Goal: Transaction & Acquisition: Subscribe to service/newsletter

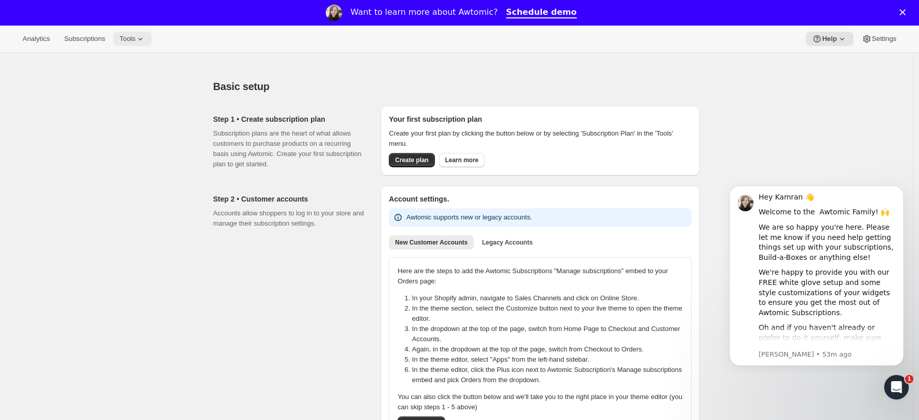
click at [135, 37] on span "Tools" at bounding box center [127, 39] width 16 height 8
click at [90, 41] on span "Subscriptions" at bounding box center [84, 39] width 41 height 8
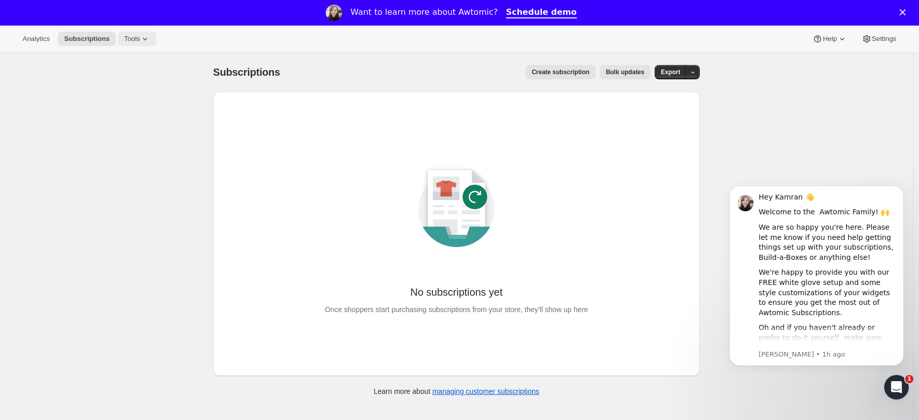
click at [133, 39] on span "Tools" at bounding box center [132, 39] width 16 height 8
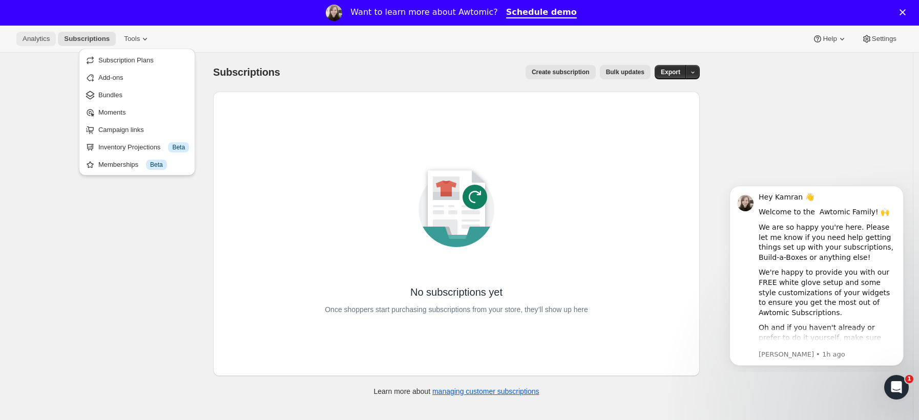
click at [34, 39] on span "Analytics" at bounding box center [36, 39] width 27 height 8
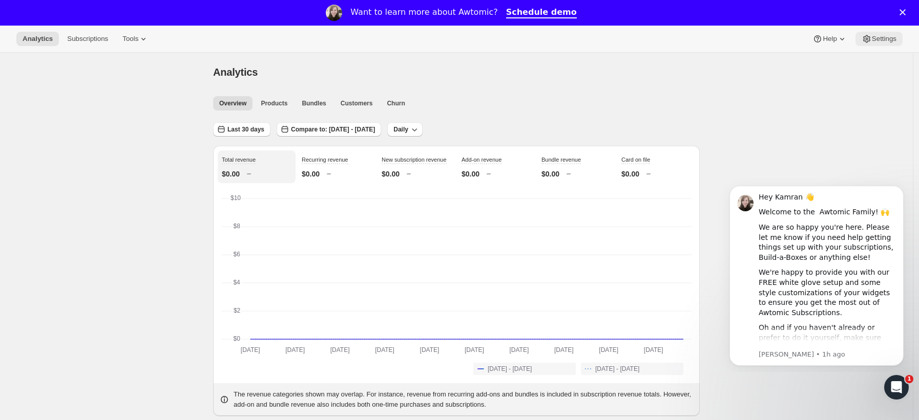
click at [887, 42] on span "Settings" at bounding box center [884, 39] width 25 height 8
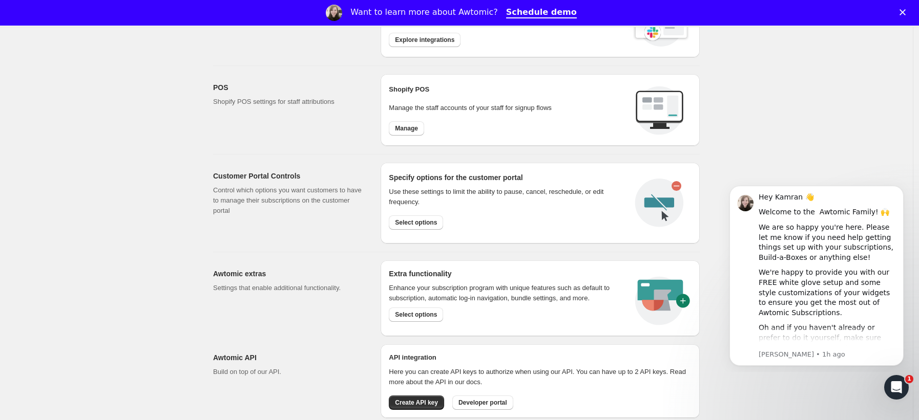
scroll to position [445, 0]
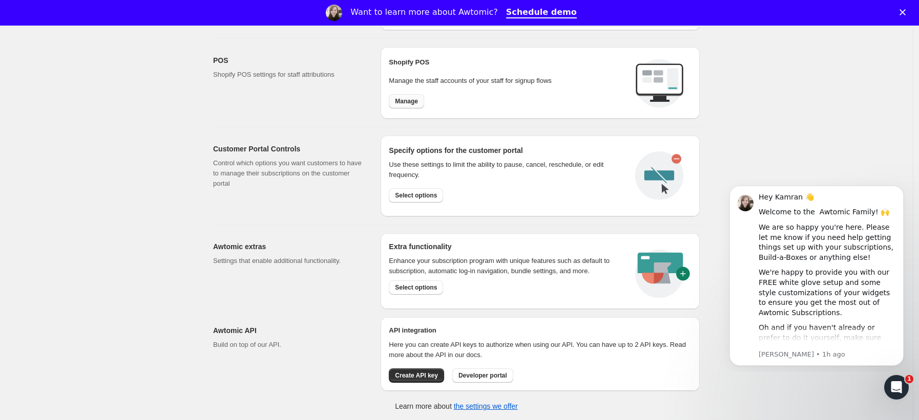
click at [418, 104] on span "Manage" at bounding box center [406, 101] width 23 height 8
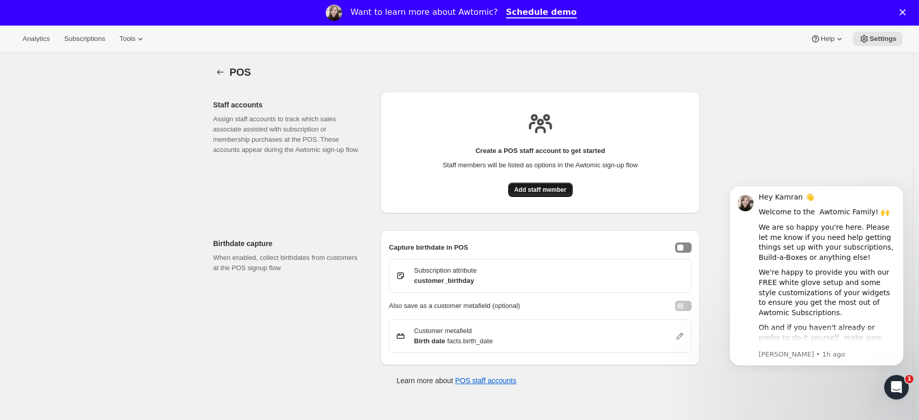
click at [519, 189] on span "Add staff member" at bounding box center [540, 190] width 52 height 8
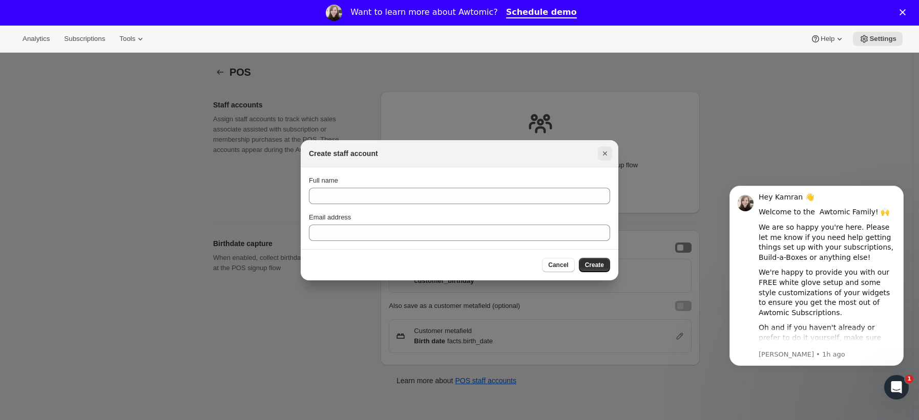
click at [598, 155] on button "Close" at bounding box center [605, 153] width 14 height 14
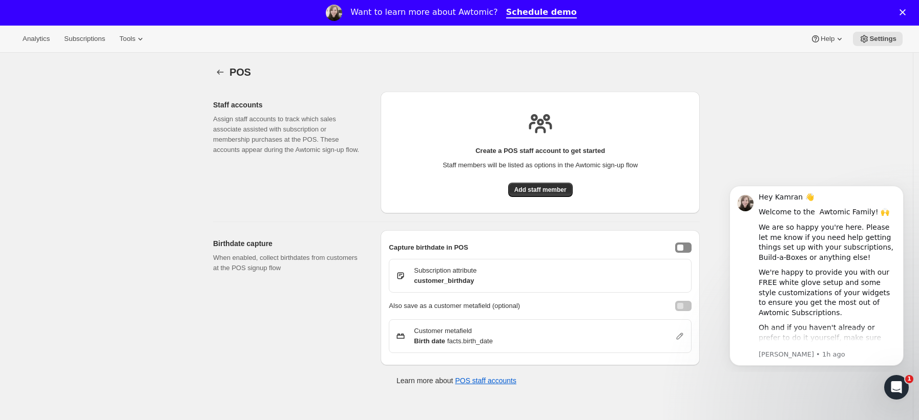
click at [233, 70] on span "POS" at bounding box center [240, 72] width 22 height 11
click at [225, 71] on icon "Settings" at bounding box center [220, 72] width 10 height 10
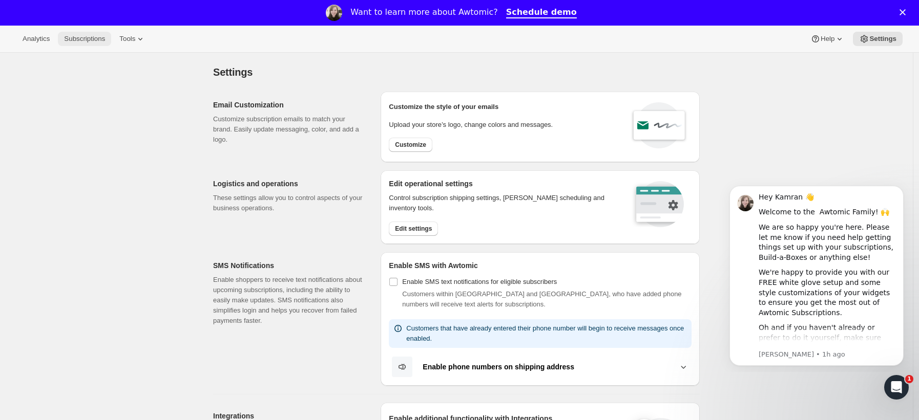
click at [79, 38] on span "Subscriptions" at bounding box center [84, 39] width 41 height 8
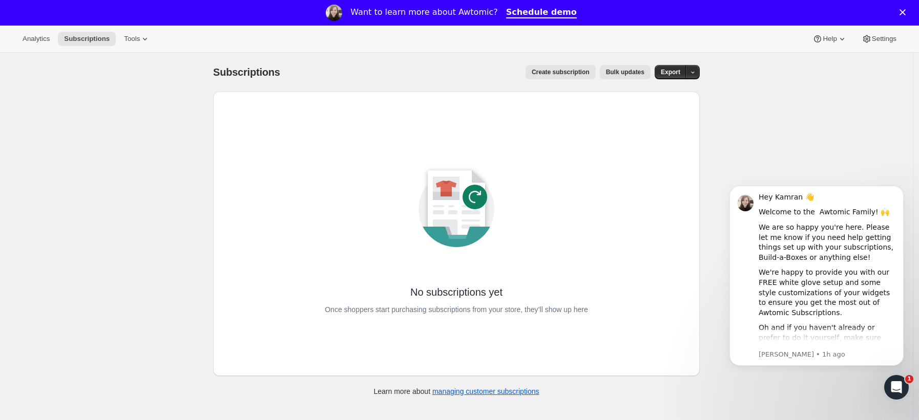
click at [586, 74] on span "Create subscription" at bounding box center [561, 72] width 58 height 8
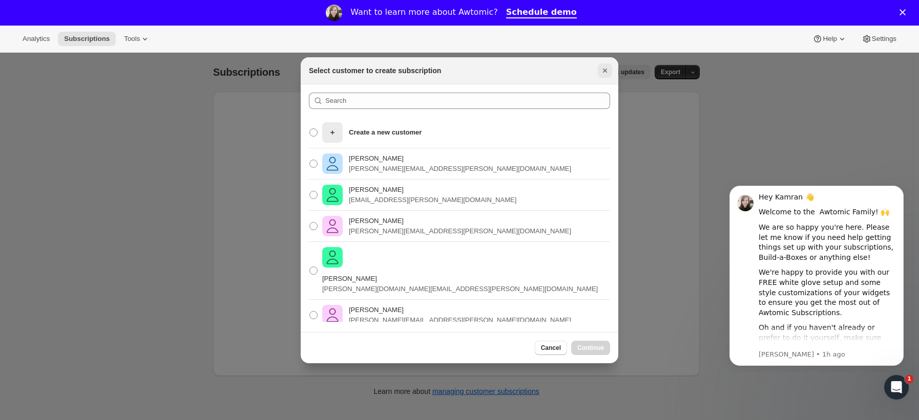
click at [602, 70] on icon "Close" at bounding box center [605, 71] width 10 height 10
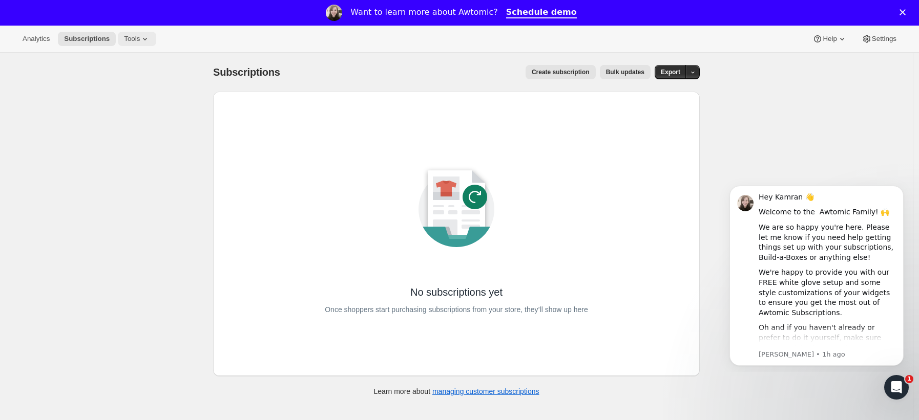
click at [144, 38] on icon at bounding box center [145, 39] width 10 height 10
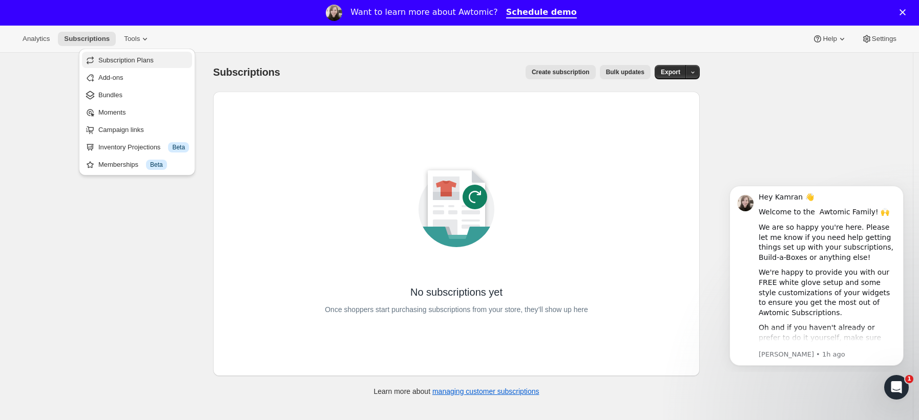
click at [138, 61] on span "Subscription Plans" at bounding box center [125, 60] width 55 height 8
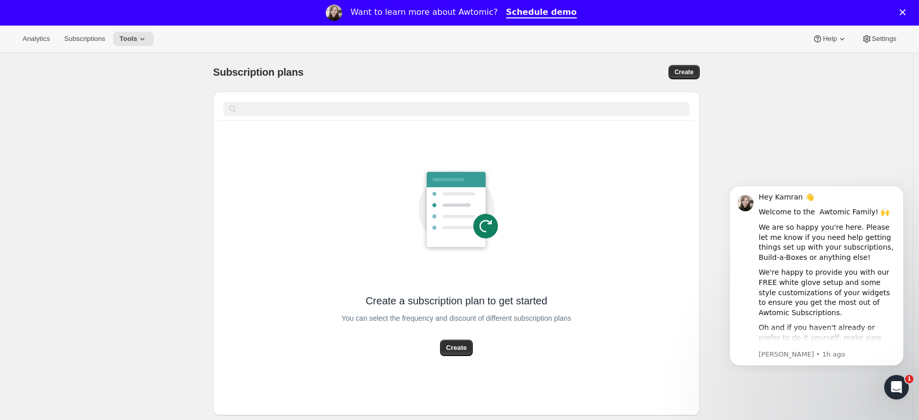
click at [674, 81] on div "Subscription plans. This page is ready Subscription plans Create" at bounding box center [456, 72] width 486 height 39
click at [682, 73] on span "Create" at bounding box center [683, 72] width 19 height 8
select select "WEEK"
select select "MONTH"
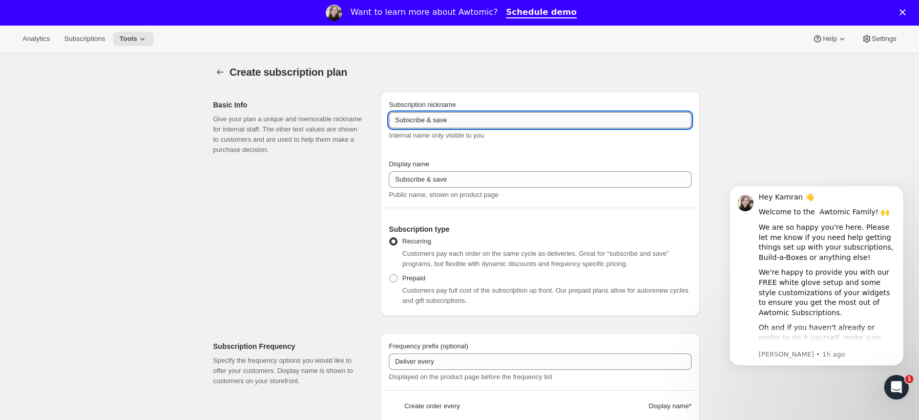
click at [498, 122] on input "Subscribe & save" at bounding box center [540, 120] width 303 height 16
click at [502, 124] on input "Charge Card on File" at bounding box center [540, 120] width 303 height 16
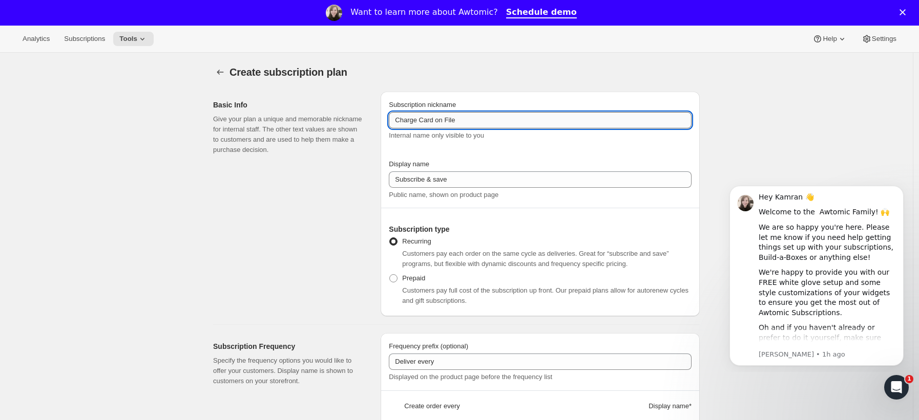
click at [502, 124] on input "Charge Card on File" at bounding box center [540, 120] width 303 height 16
type input "Charge Card on File"
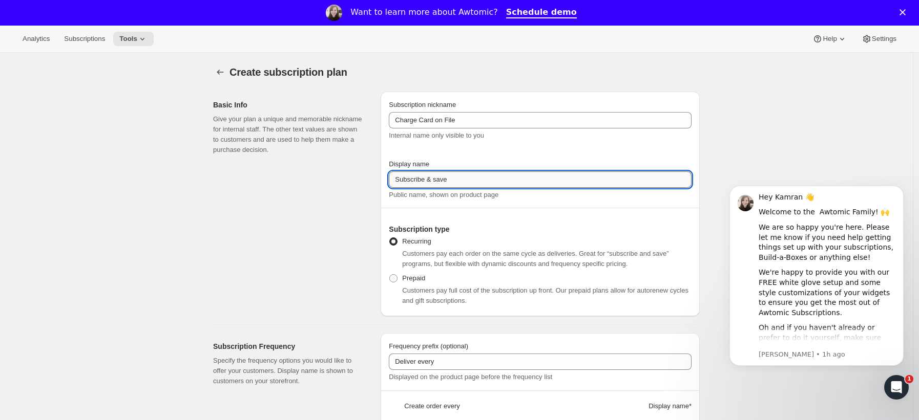
click at [485, 179] on input "Subscribe & save" at bounding box center [540, 180] width 303 height 16
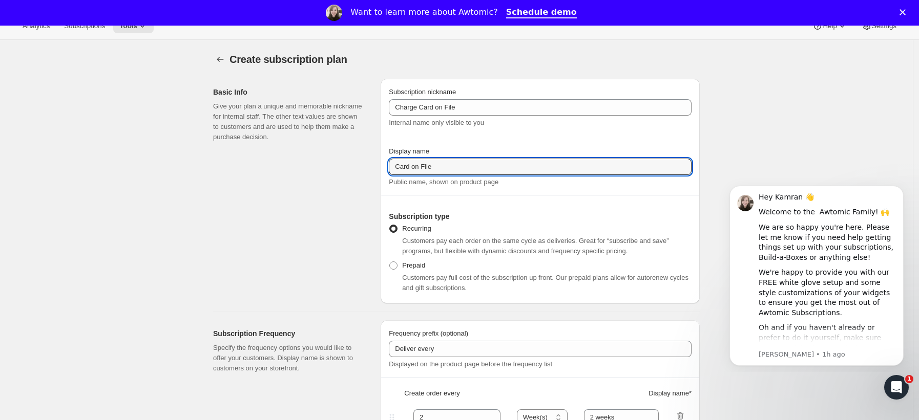
scroll to position [26, 0]
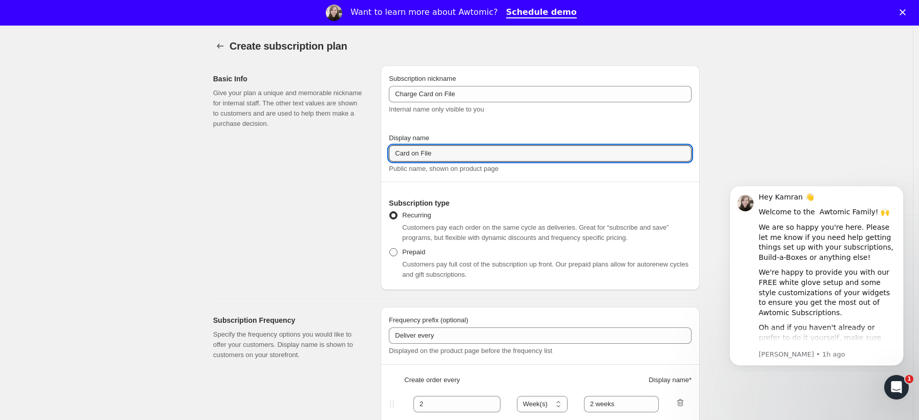
type input "Card on File"
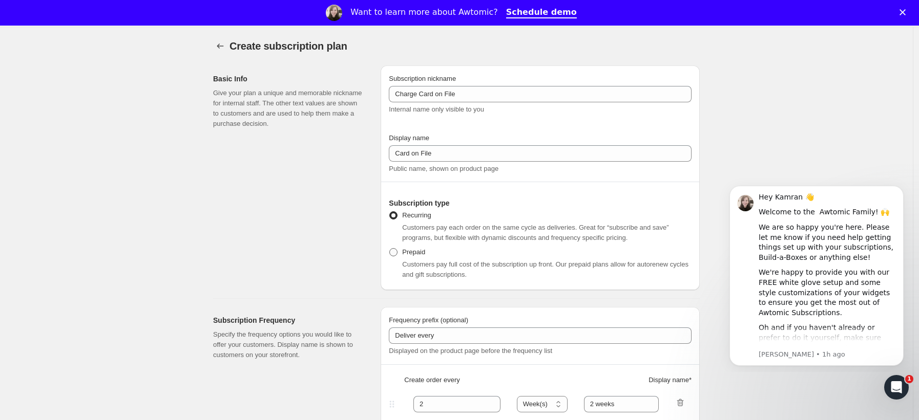
click at [397, 255] on span at bounding box center [393, 252] width 8 height 8
click at [390, 249] on input "Prepaid" at bounding box center [389, 248] width 1 height 1
radio input "true"
select select "MONTH"
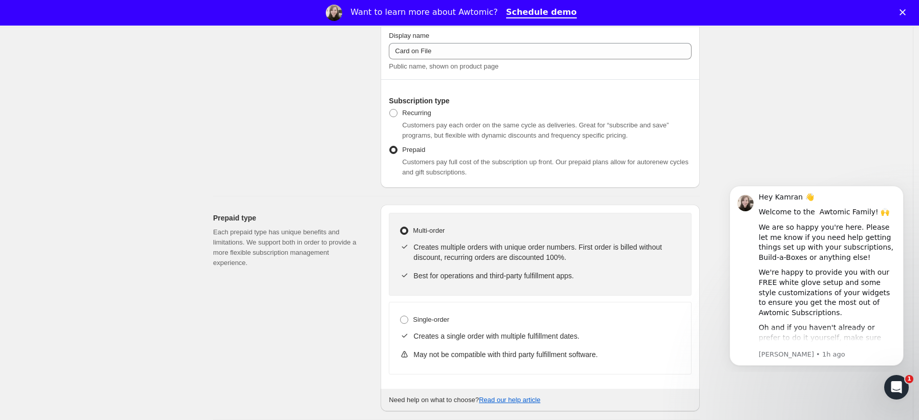
scroll to position [187, 0]
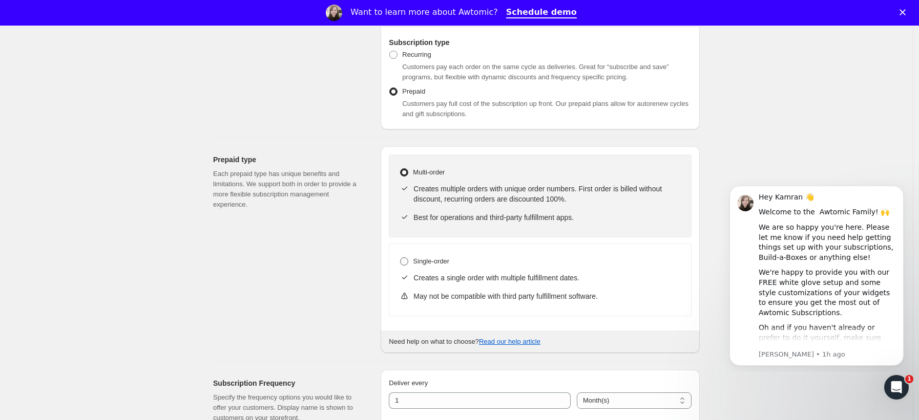
click at [408, 260] on span at bounding box center [404, 262] width 8 height 8
click at [400, 258] on input "Single-order" at bounding box center [400, 258] width 1 height 1
radio input "true"
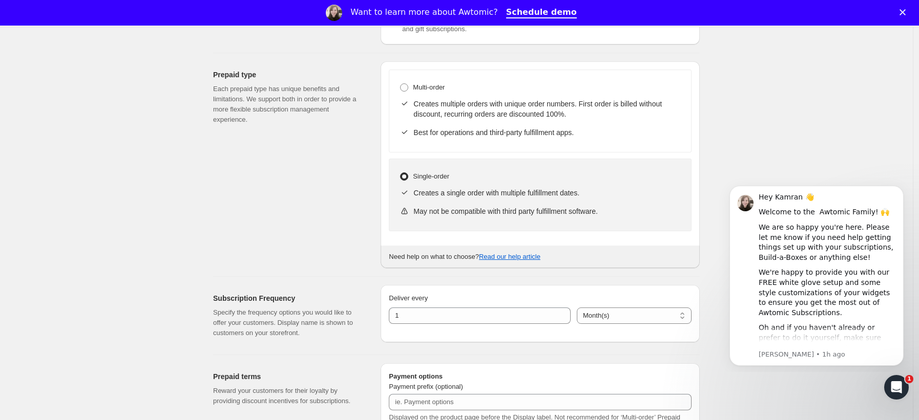
scroll to position [449, 0]
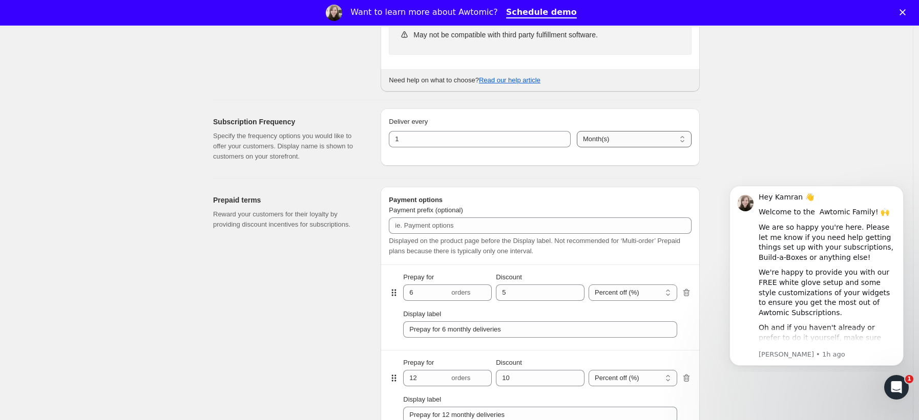
click at [622, 137] on select "Day(s) Week(s) Month(s) Year(s)" at bounding box center [634, 139] width 115 height 16
select select "YEAR"
click at [577, 131] on select "Day(s) Week(s) Month(s) Year(s)" at bounding box center [634, 139] width 115 height 16
click at [500, 143] on input "1" at bounding box center [472, 139] width 166 height 16
click at [797, 123] on div "Create subscription plan. This page is ready Create subscription plan Basic Inf…" at bounding box center [456, 243] width 912 height 1278
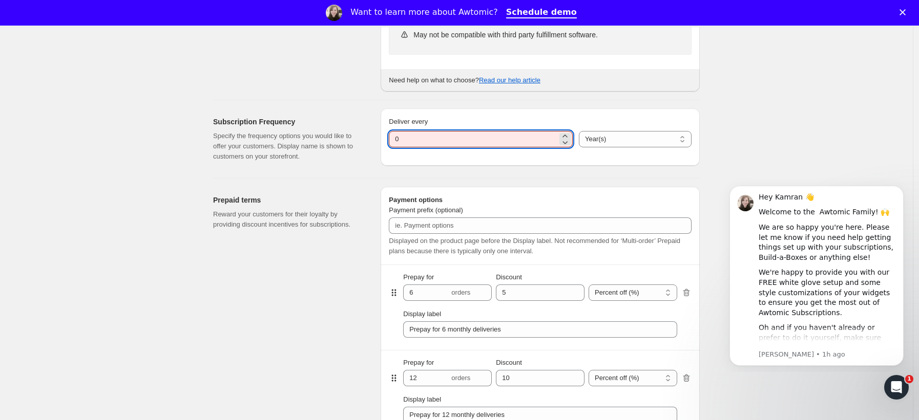
click at [505, 145] on input "0" at bounding box center [473, 139] width 168 height 16
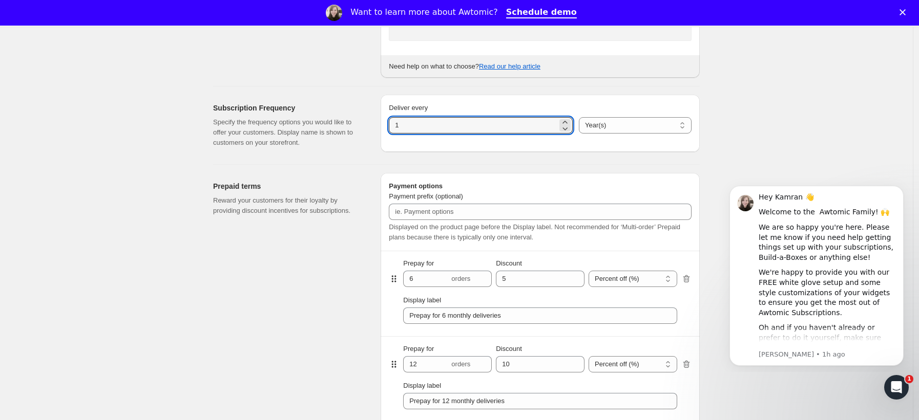
scroll to position [0, 0]
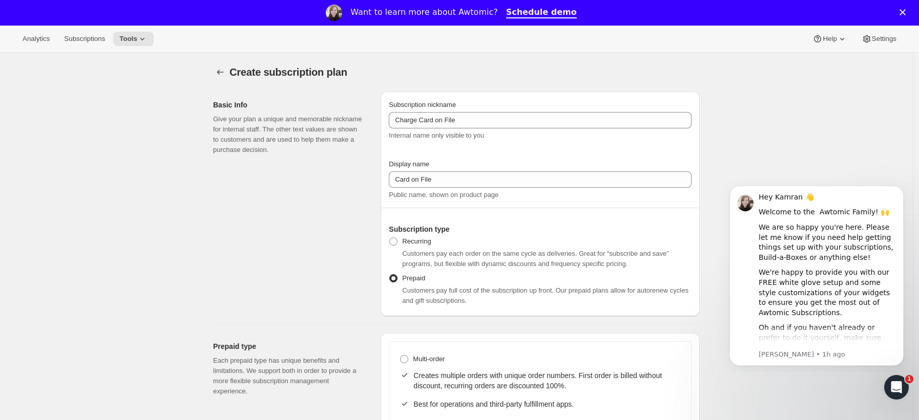
type input "1"
click at [905, 9] on icon "Close" at bounding box center [902, 12] width 6 height 6
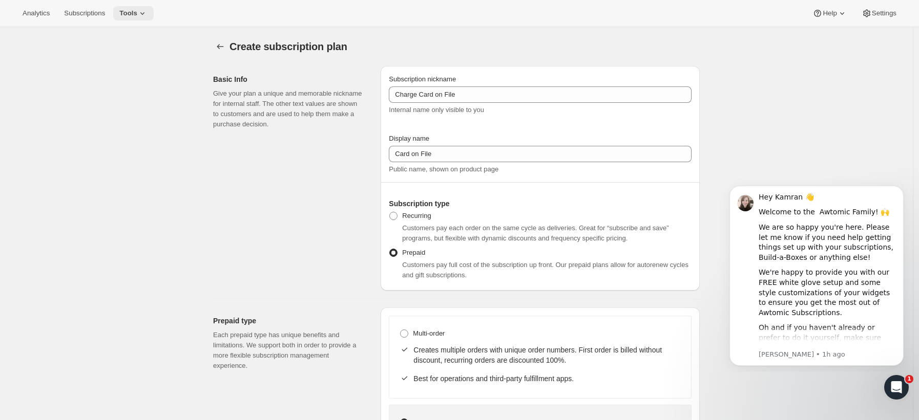
click at [147, 17] on icon at bounding box center [142, 13] width 10 height 10
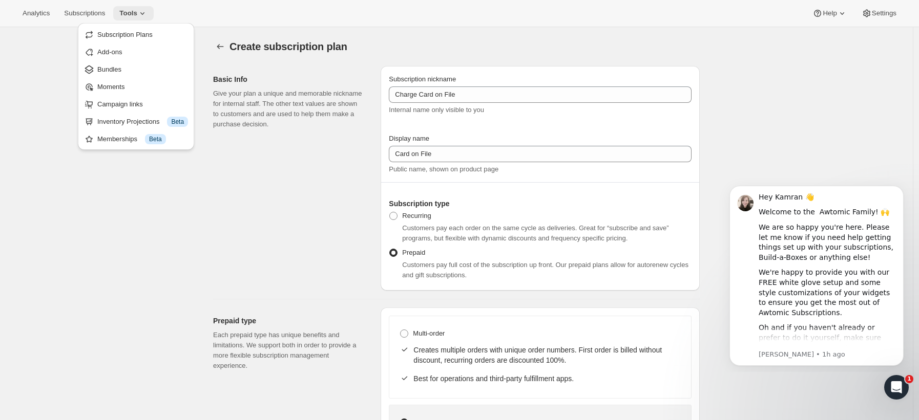
click at [147, 17] on icon at bounding box center [142, 13] width 10 height 10
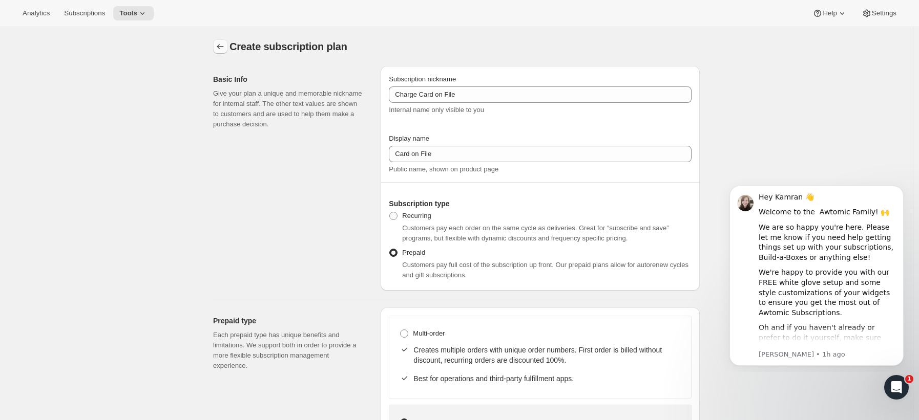
click at [225, 49] on icon "Subscription plans" at bounding box center [220, 46] width 10 height 10
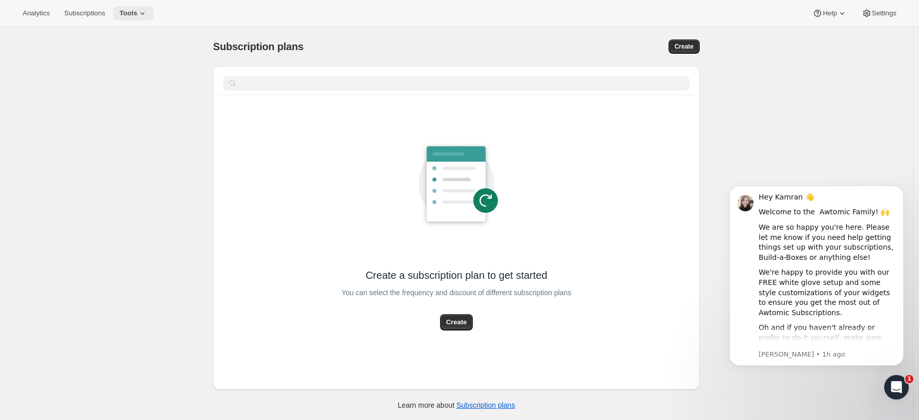
click at [134, 13] on span "Tools" at bounding box center [128, 13] width 18 height 8
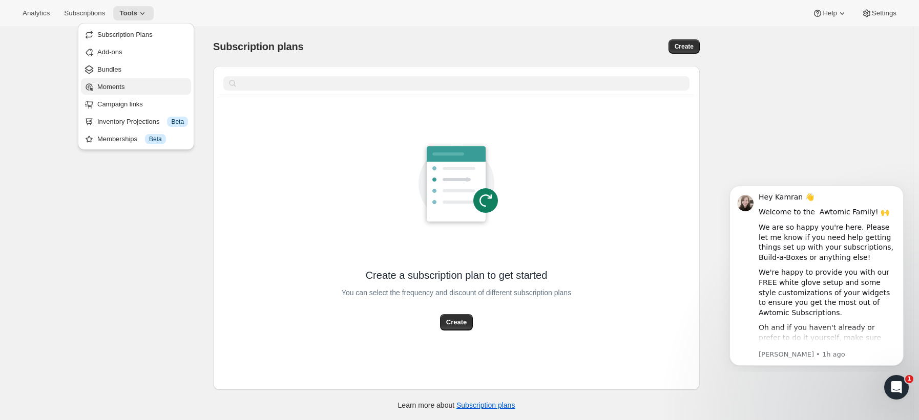
click at [120, 86] on span "Moments" at bounding box center [110, 87] width 27 height 8
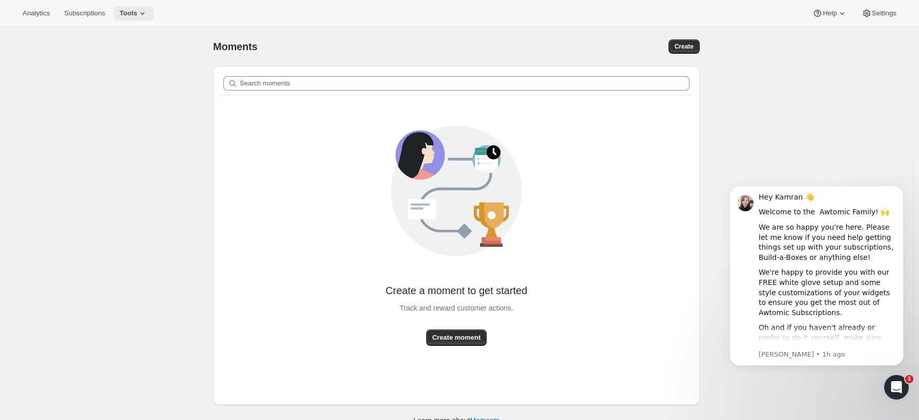
click at [137, 10] on span "Tools" at bounding box center [128, 13] width 18 height 8
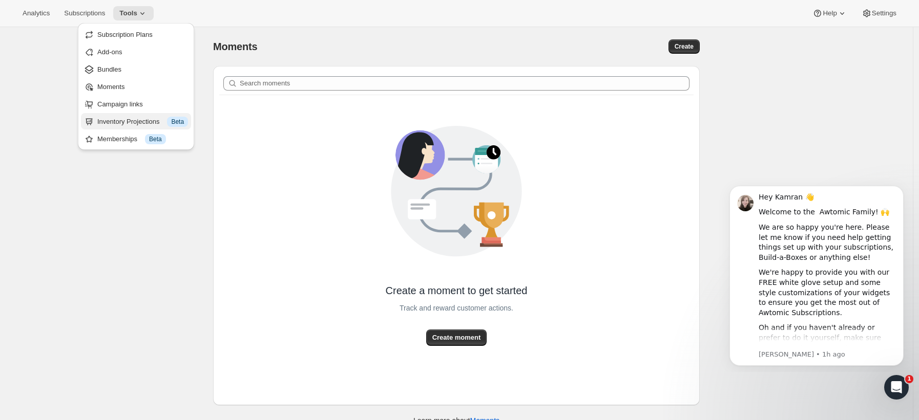
click at [133, 124] on div "Inventory Projections Info Beta" at bounding box center [142, 122] width 91 height 10
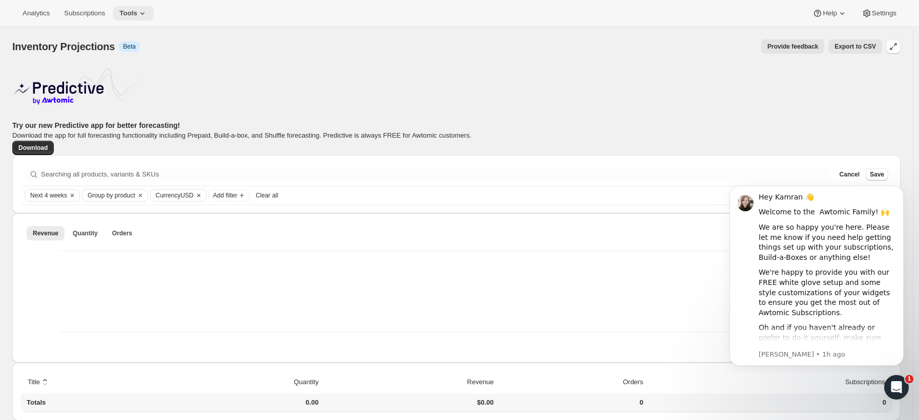
click at [137, 15] on span "Tools" at bounding box center [128, 13] width 18 height 8
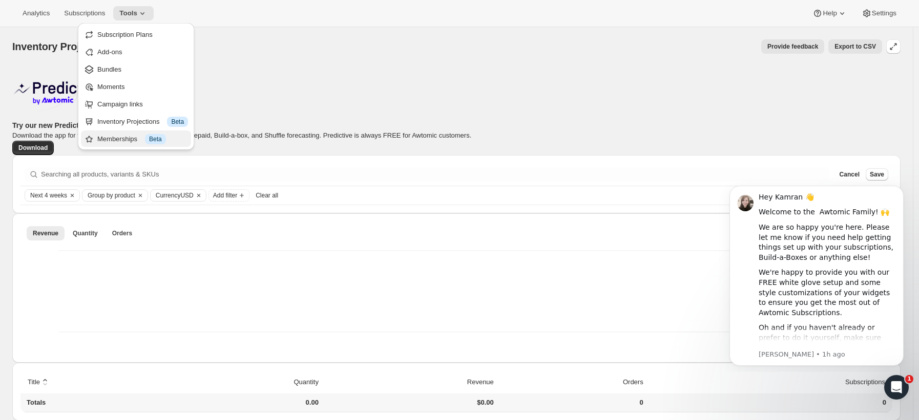
click at [130, 142] on div "Memberships Info Beta" at bounding box center [142, 139] width 91 height 10
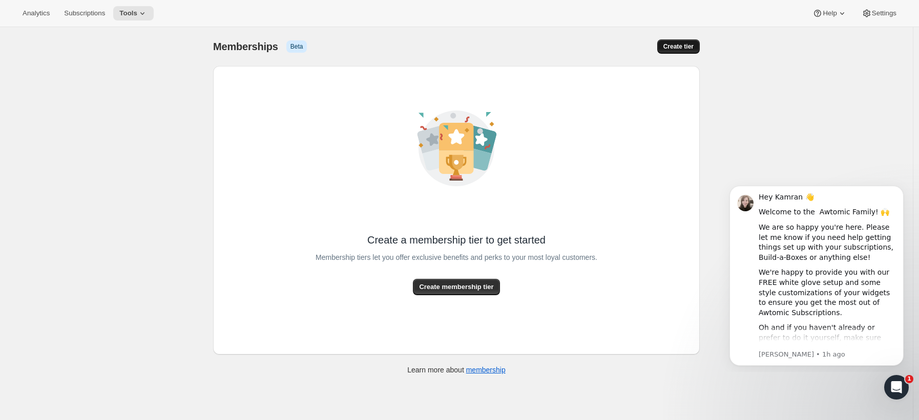
click at [677, 50] on span "Create tier" at bounding box center [678, 46] width 30 height 8
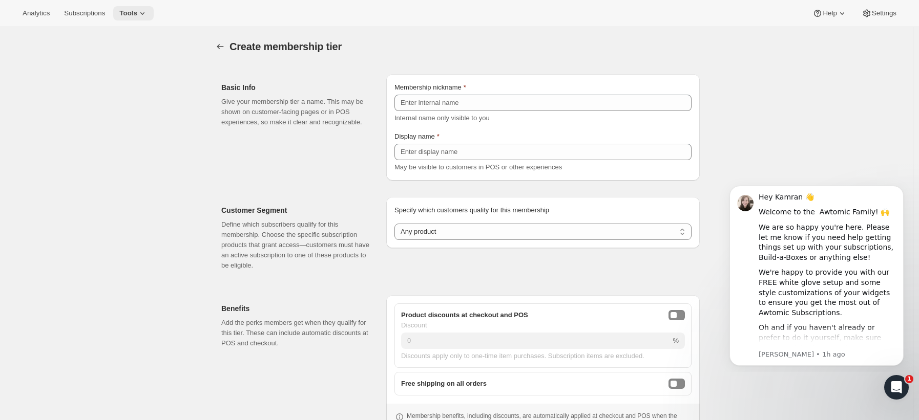
click at [137, 10] on span "Tools" at bounding box center [128, 13] width 18 height 8
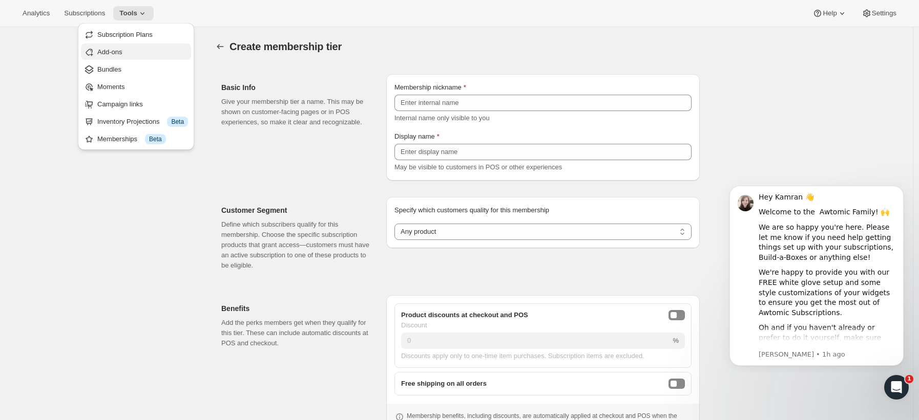
click at [138, 56] on span "Add-ons" at bounding box center [142, 52] width 91 height 10
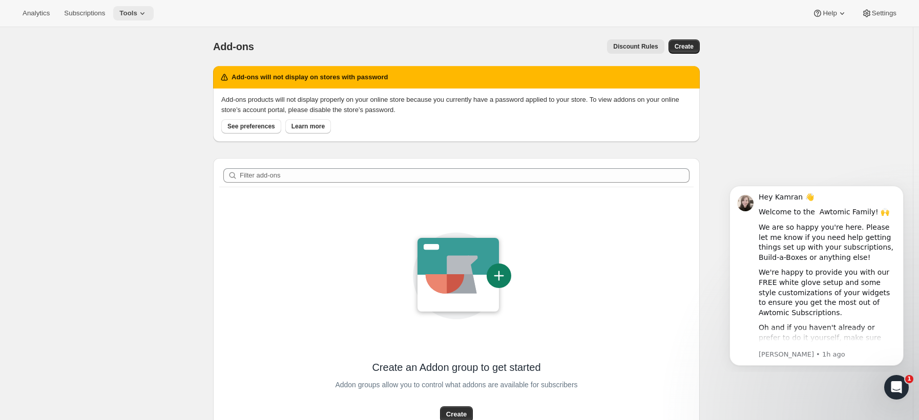
click at [133, 13] on span "Tools" at bounding box center [128, 13] width 18 height 8
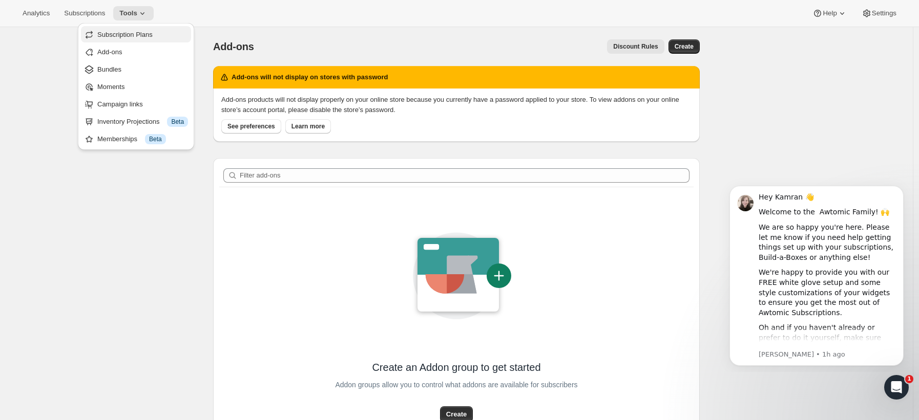
click at [135, 40] on button "Subscription Plans" at bounding box center [136, 34] width 110 height 16
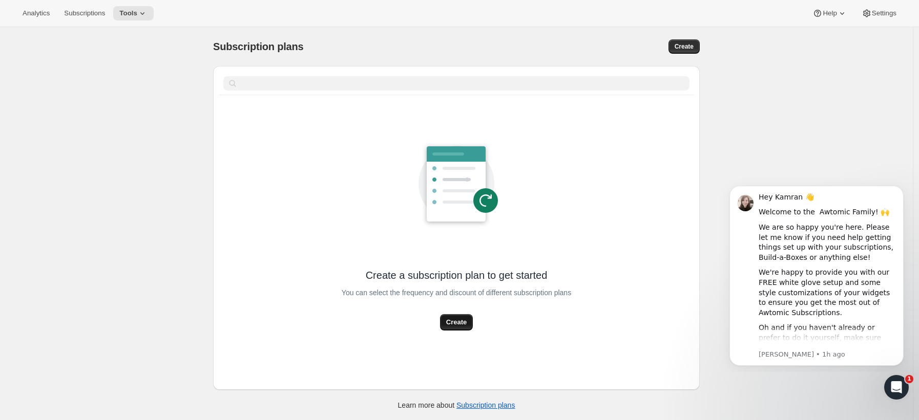
click at [470, 323] on button "Create" at bounding box center [456, 322] width 33 height 16
select select "WEEK"
select select "MONTH"
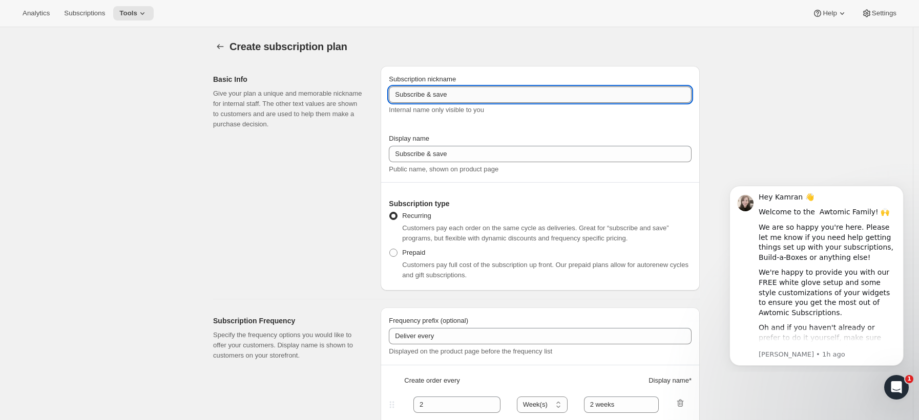
click at [478, 100] on input "Subscribe & save" at bounding box center [540, 95] width 303 height 16
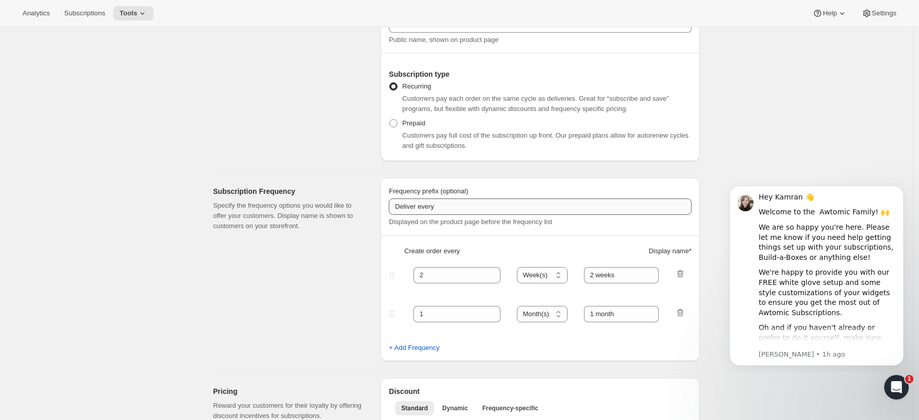
scroll to position [180, 0]
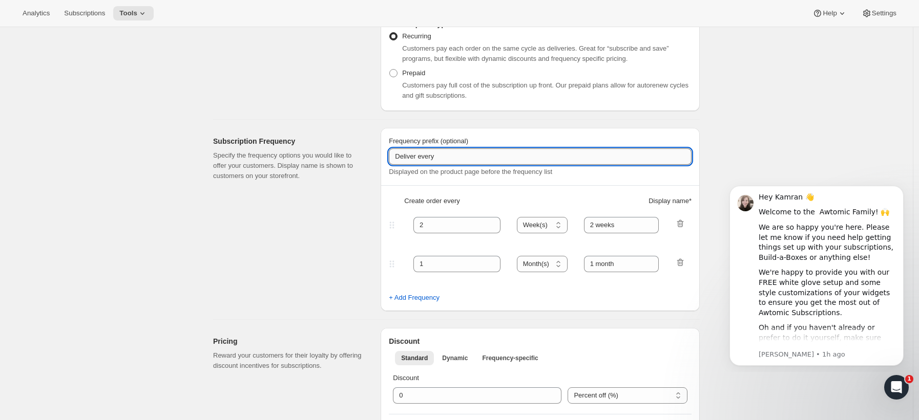
click at [503, 159] on input "Deliver every" at bounding box center [540, 156] width 303 height 16
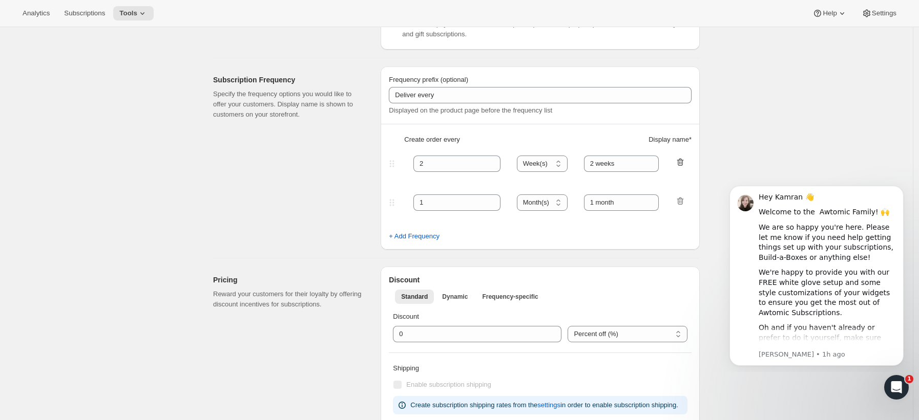
click at [685, 161] on icon "button" at bounding box center [680, 162] width 10 height 10
type input "1"
type input "1 month"
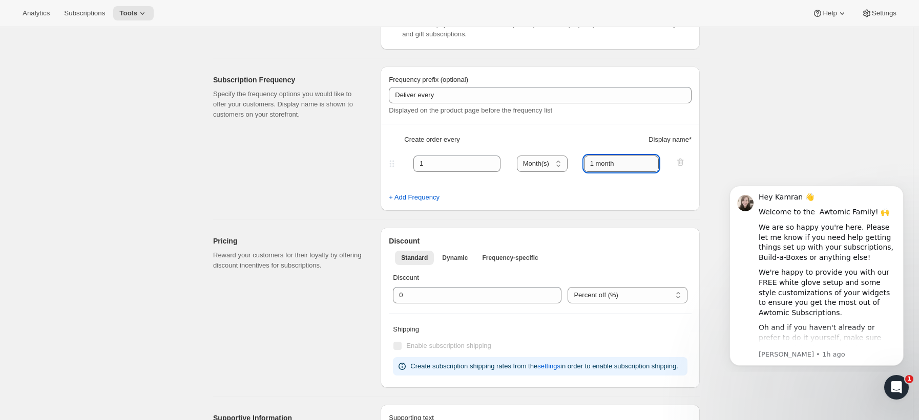
click at [628, 164] on input "1 month" at bounding box center [621, 164] width 75 height 16
click at [561, 161] on select "Day(s) Week(s) Month(s) Year(s)" at bounding box center [542, 164] width 51 height 16
select select "YEAR"
click at [520, 156] on select "Day(s) Week(s) Month(s) Year(s)" at bounding box center [542, 164] width 51 height 16
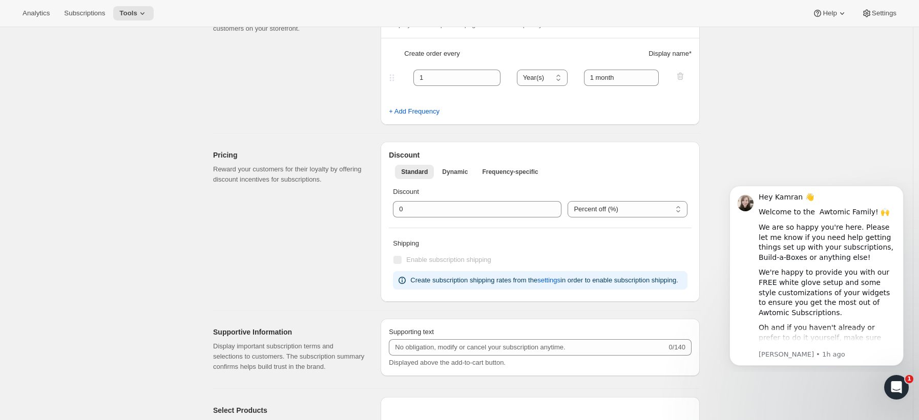
scroll to position [341, 0]
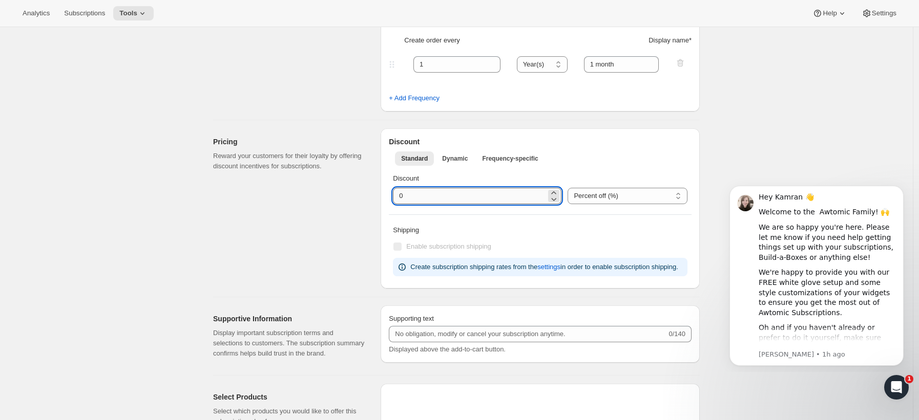
click at [493, 196] on input "integer" at bounding box center [469, 196] width 153 height 16
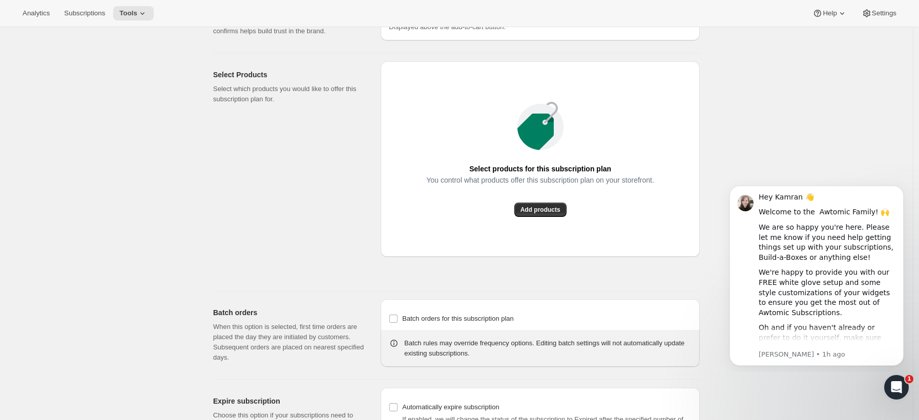
scroll to position [670, 0]
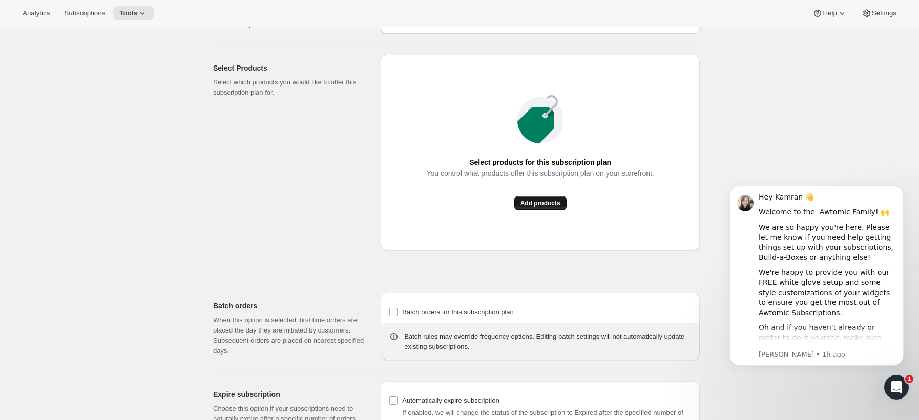
type input "15"
click at [551, 207] on span "Add products" at bounding box center [540, 203] width 40 height 8
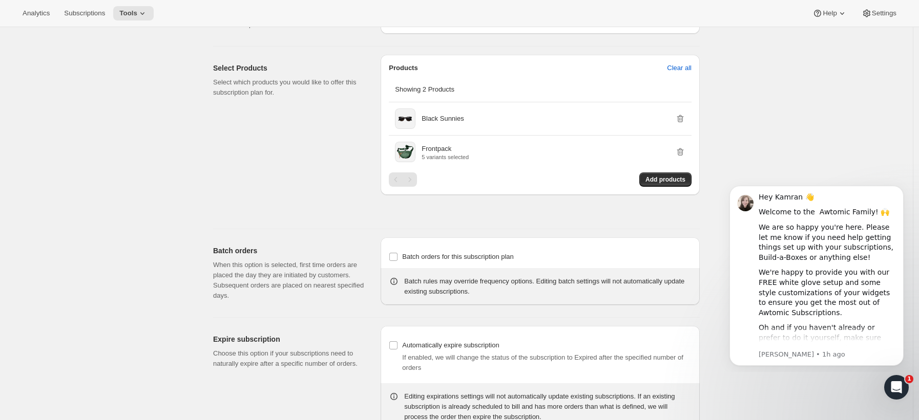
scroll to position [731, 0]
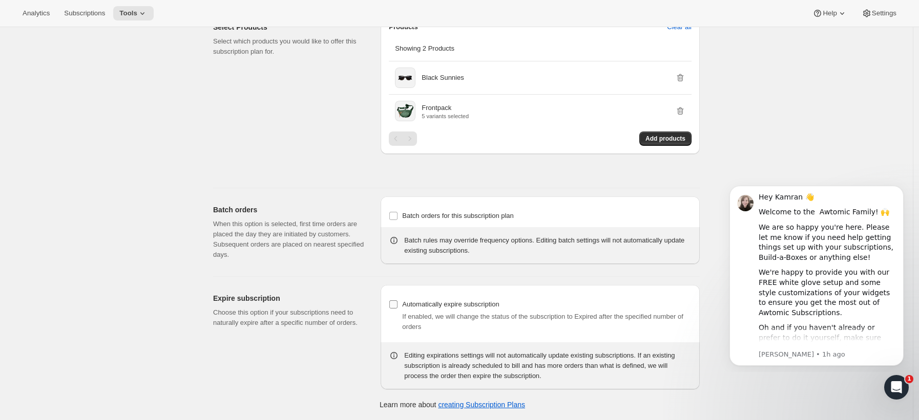
click at [396, 304] on input "Automatically expire subscription" at bounding box center [393, 305] width 8 height 8
checkbox input "true"
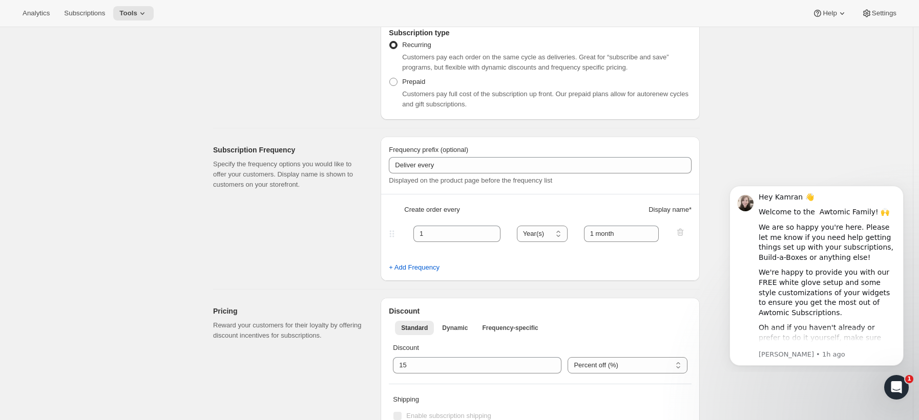
scroll to position [0, 0]
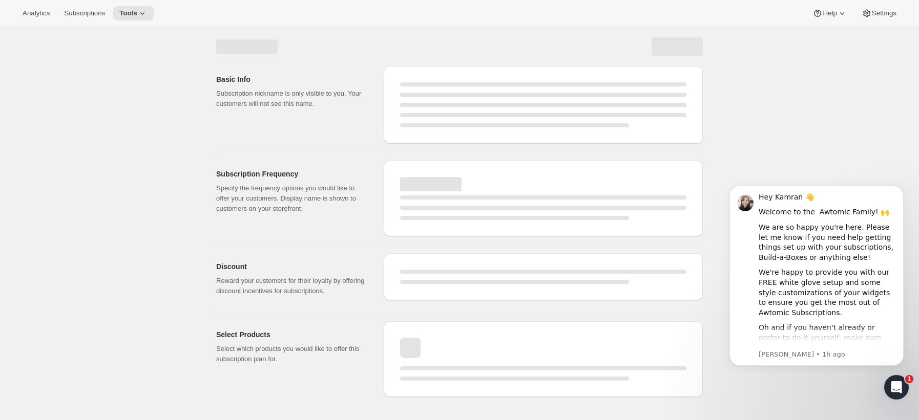
select select "WEEK"
select select "MONTH"
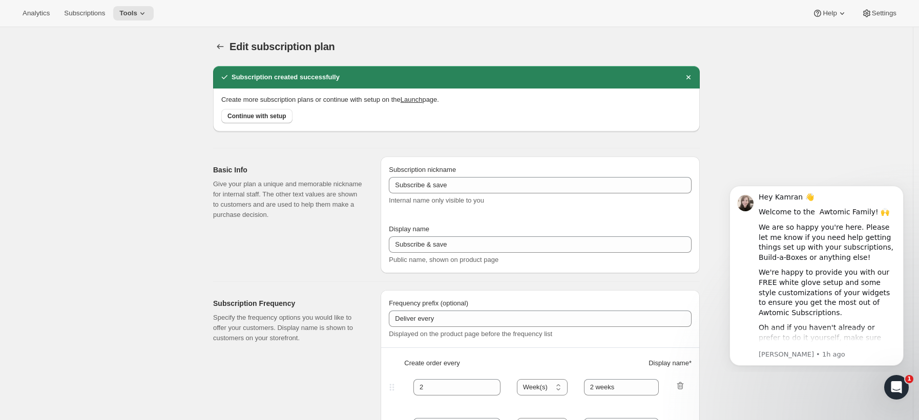
type input "1"
type input "1 month"
type input "15"
checkbox input "true"
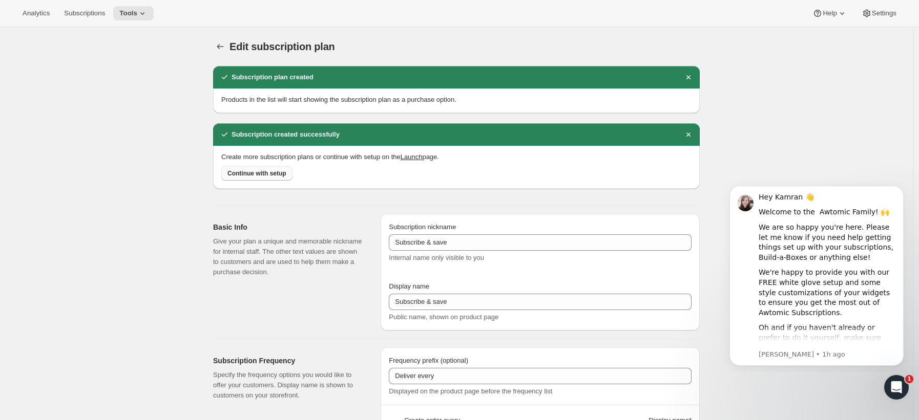
click at [261, 174] on span "Continue with setup" at bounding box center [256, 173] width 59 height 8
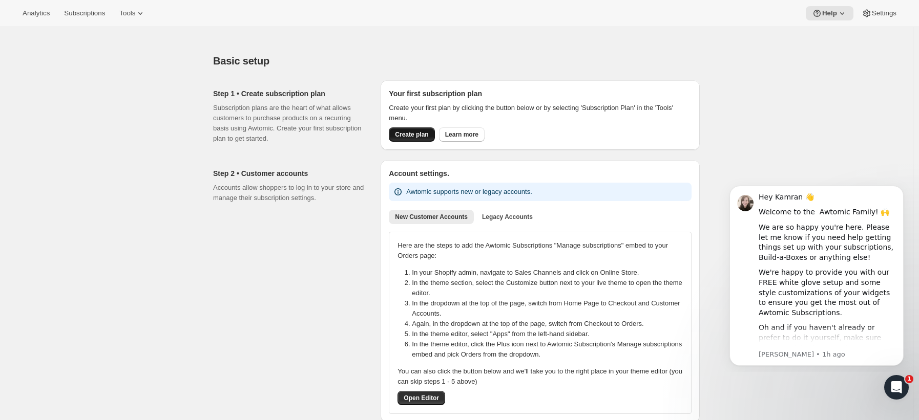
click at [420, 137] on span "Create plan" at bounding box center [411, 135] width 33 height 8
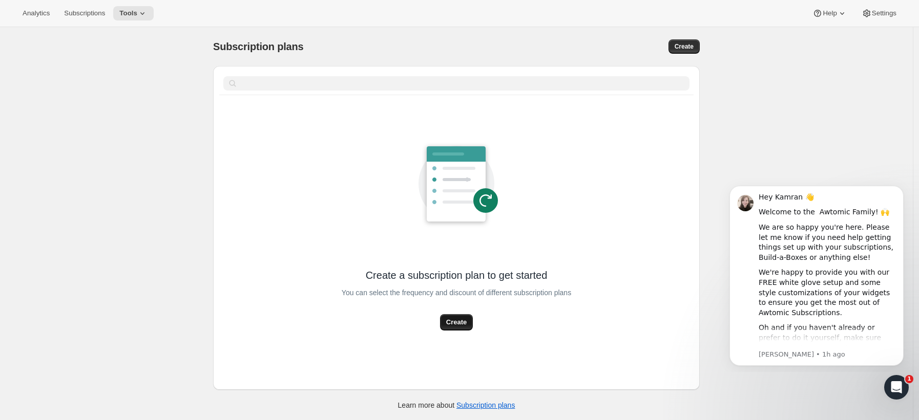
click at [463, 326] on span "Create" at bounding box center [456, 322] width 20 height 10
select select "WEEK"
select select "MONTH"
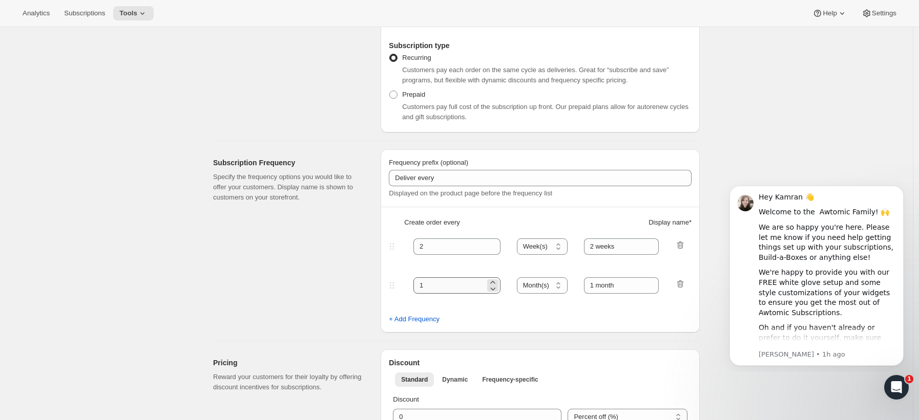
scroll to position [231, 0]
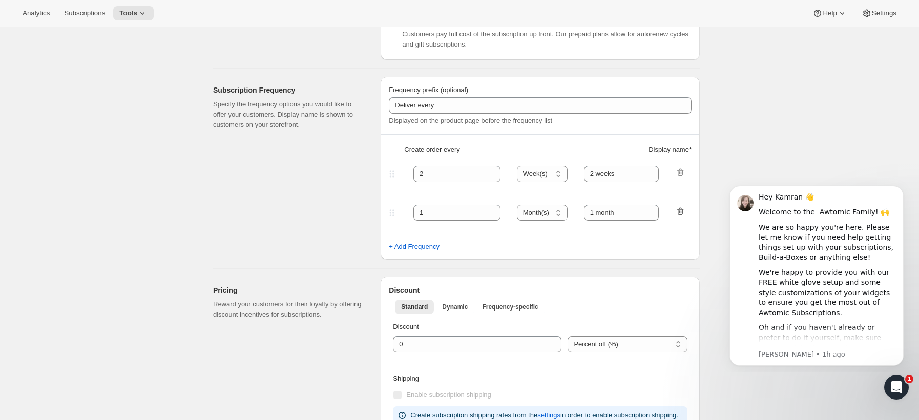
click at [685, 215] on icon "button" at bounding box center [680, 211] width 10 height 10
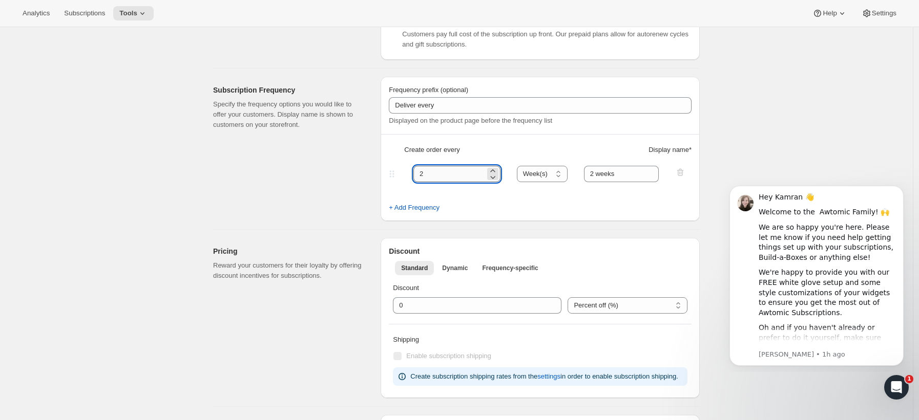
click at [484, 171] on input "2" at bounding box center [449, 174] width 72 height 16
click at [498, 178] on icon at bounding box center [492, 177] width 10 height 10
type input "1"
click at [545, 176] on select "Day(s) Week(s) Month(s) Year(s)" at bounding box center [542, 174] width 51 height 16
select select "YEAR"
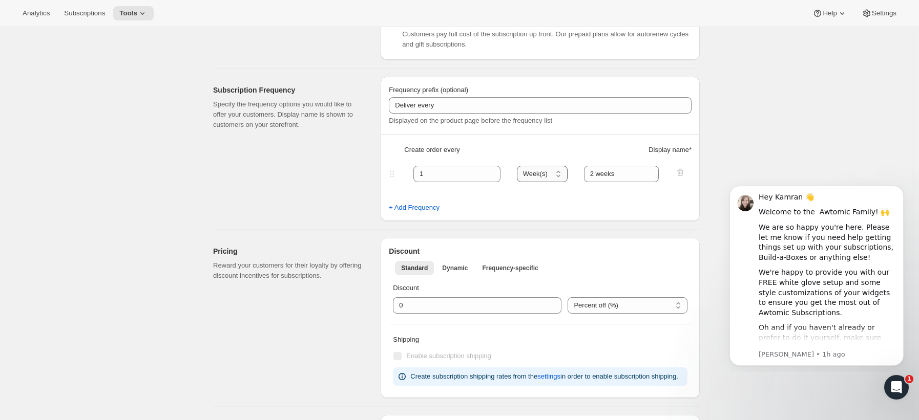
click at [520, 166] on select "Day(s) Week(s) Month(s) Year(s)" at bounding box center [542, 174] width 51 height 16
click at [622, 173] on input "2 weeks" at bounding box center [621, 174] width 75 height 16
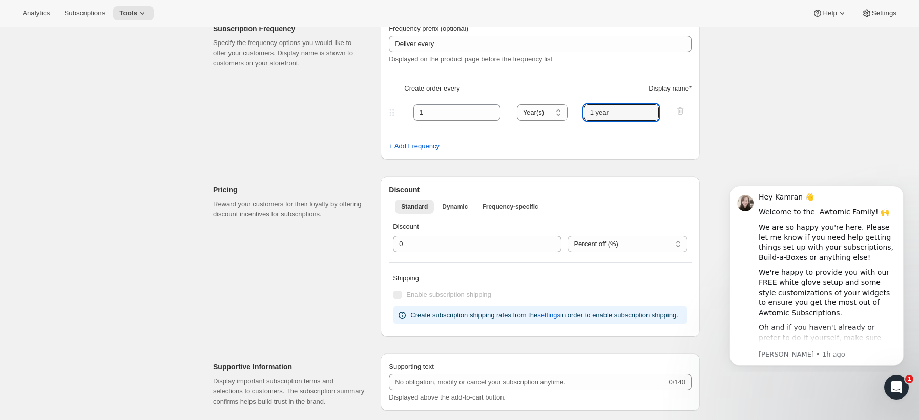
scroll to position [345, 0]
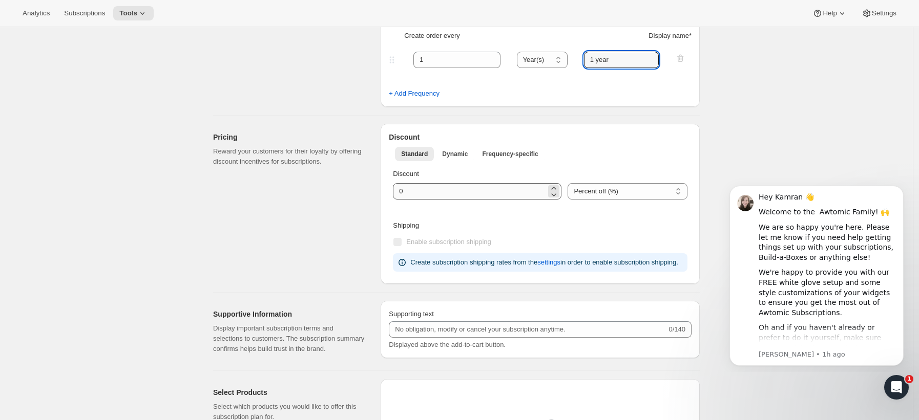
type input "1 year"
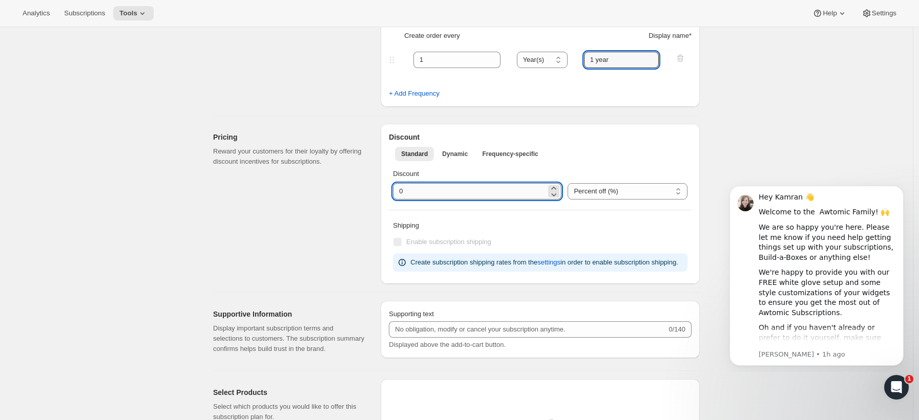
click at [517, 195] on input "integer" at bounding box center [469, 191] width 153 height 16
type input "15"
click at [665, 225] on p "Shipping" at bounding box center [540, 226] width 294 height 10
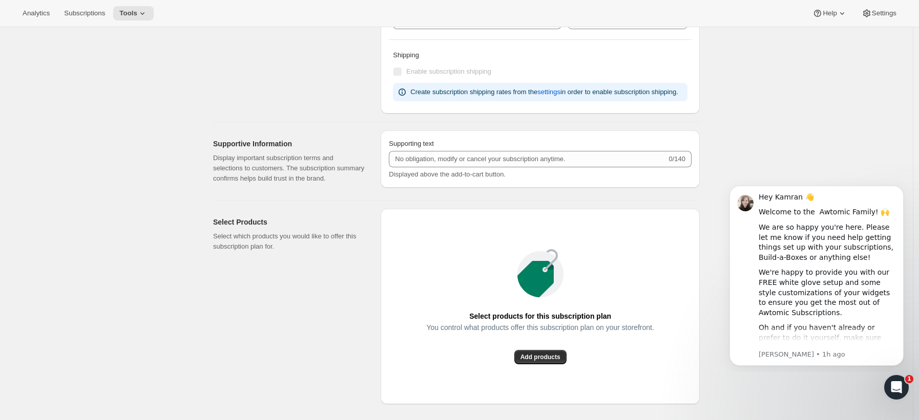
scroll to position [636, 0]
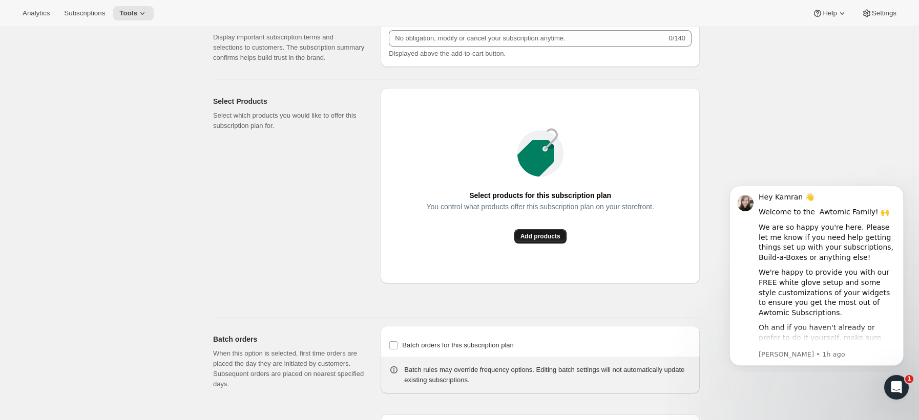
click at [549, 241] on span "Add products" at bounding box center [540, 236] width 40 height 8
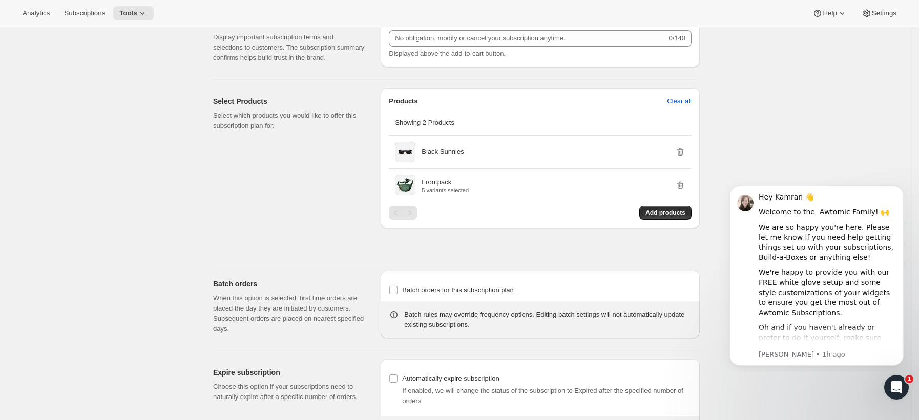
scroll to position [731, 0]
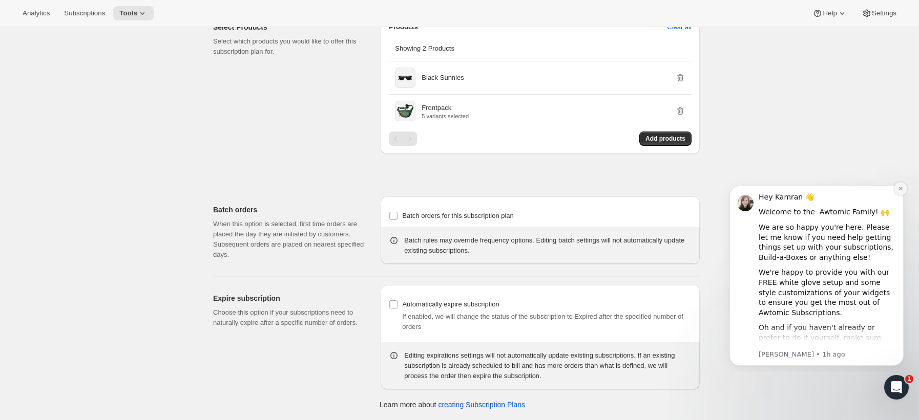
click at [901, 189] on icon "Dismiss notification" at bounding box center [900, 189] width 4 height 4
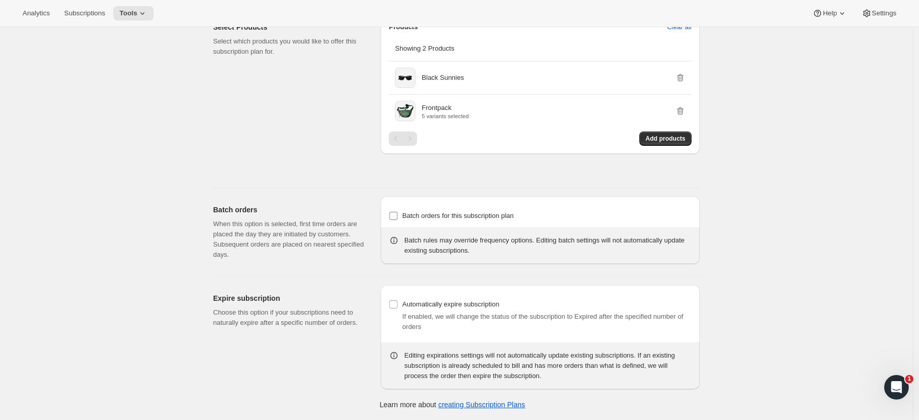
click at [393, 215] on input "Batch orders for this subscription plan" at bounding box center [393, 216] width 8 height 8
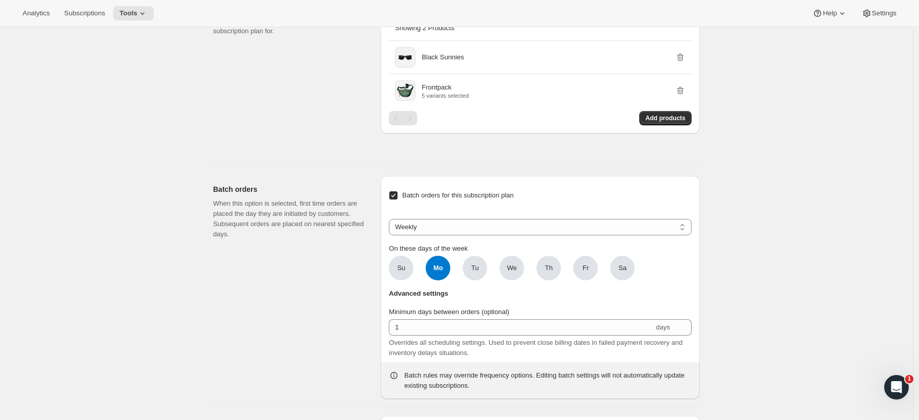
click at [393, 200] on input "Batch orders for this subscription plan" at bounding box center [393, 196] width 8 height 8
checkbox input "false"
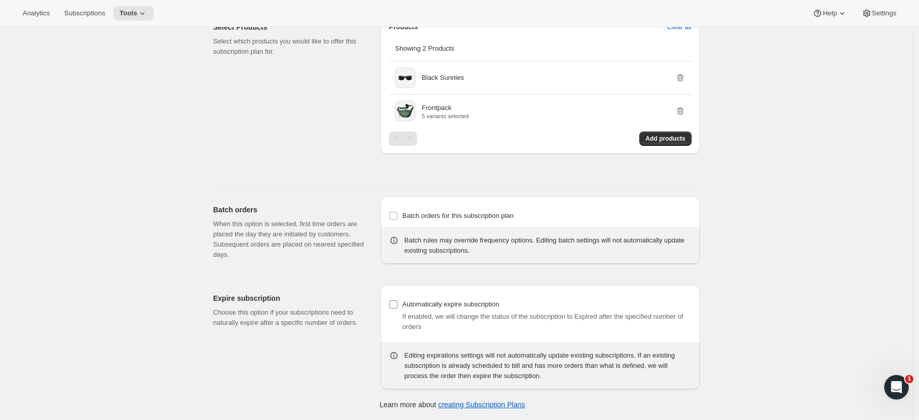
click at [397, 307] on input "Automatically expire subscription" at bounding box center [393, 305] width 8 height 8
checkbox input "true"
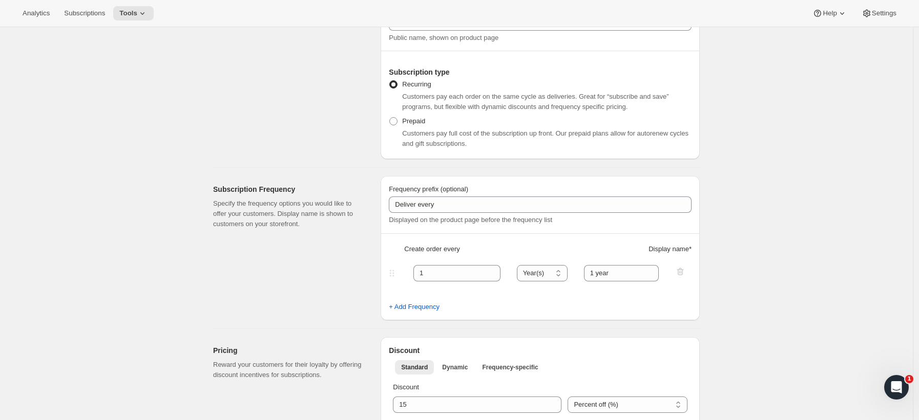
scroll to position [0, 0]
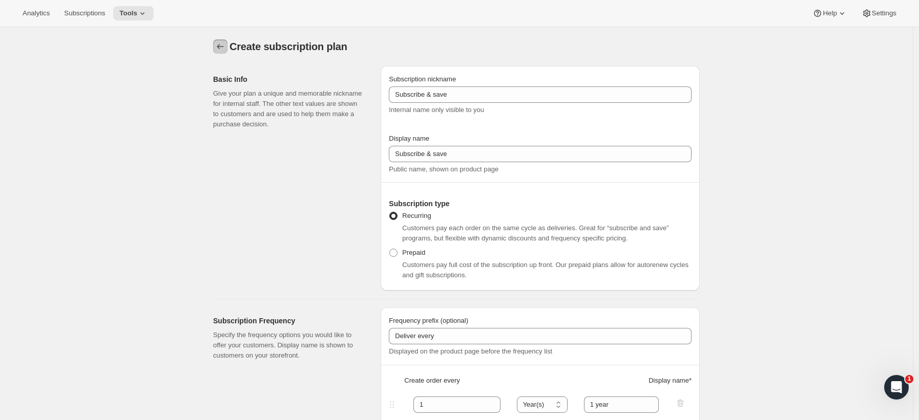
drag, startPoint x: 228, startPoint y: 42, endPoint x: 403, endPoint y: 29, distance: 176.1
click at [403, 29] on div "Create subscription plan. This page is ready Create subscription plan" at bounding box center [456, 46] width 486 height 39
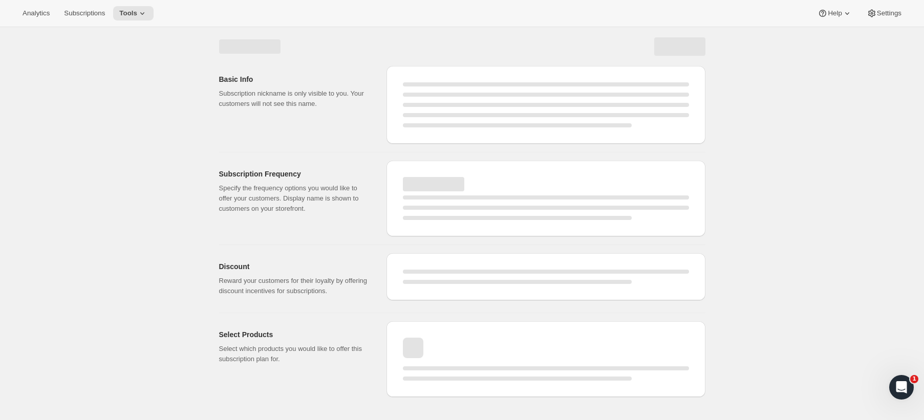
select select "WEEK"
select select "MONTH"
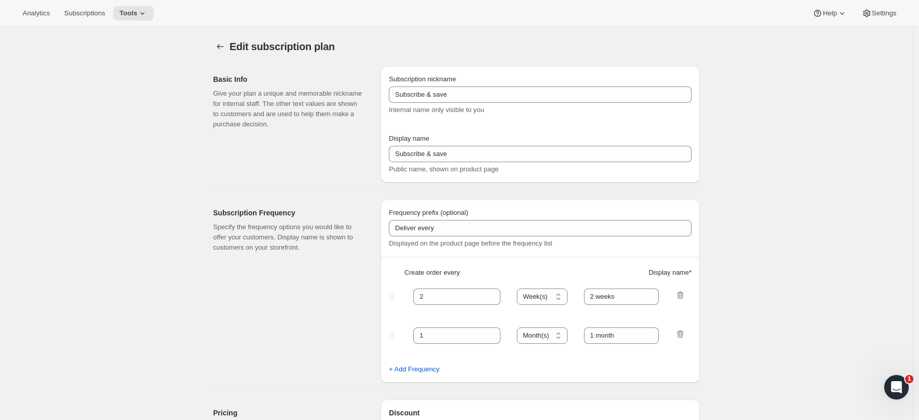
type input "1"
type input "1 year"
type input "15"
checkbox input "true"
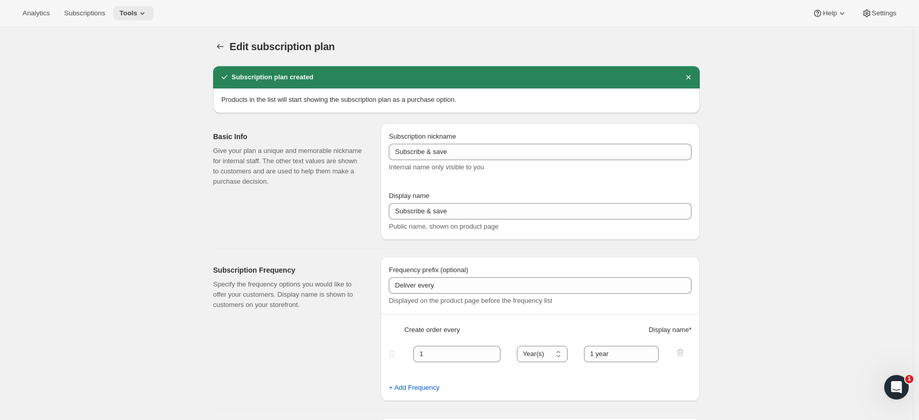
click at [144, 13] on icon at bounding box center [142, 13] width 10 height 10
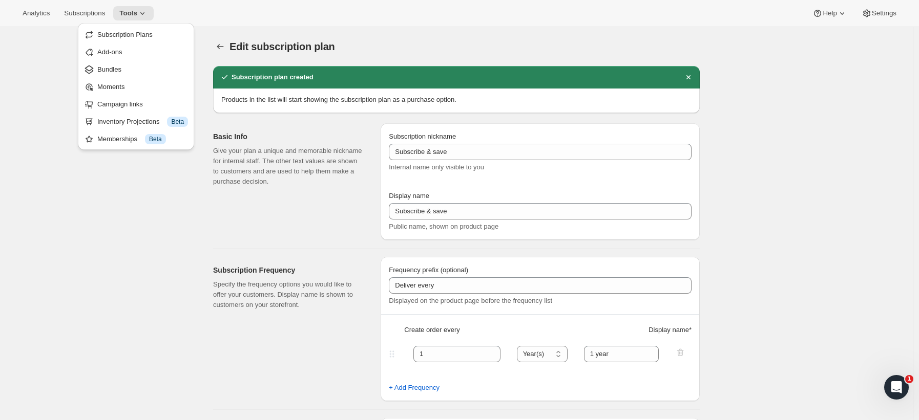
click at [444, 2] on div "Analytics Subscriptions Tools Help Settings" at bounding box center [459, 13] width 919 height 27
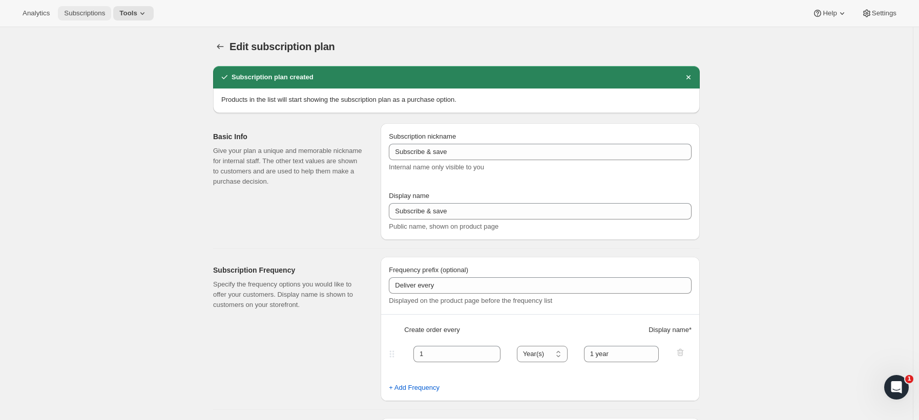
click at [92, 13] on span "Subscriptions" at bounding box center [84, 13] width 41 height 8
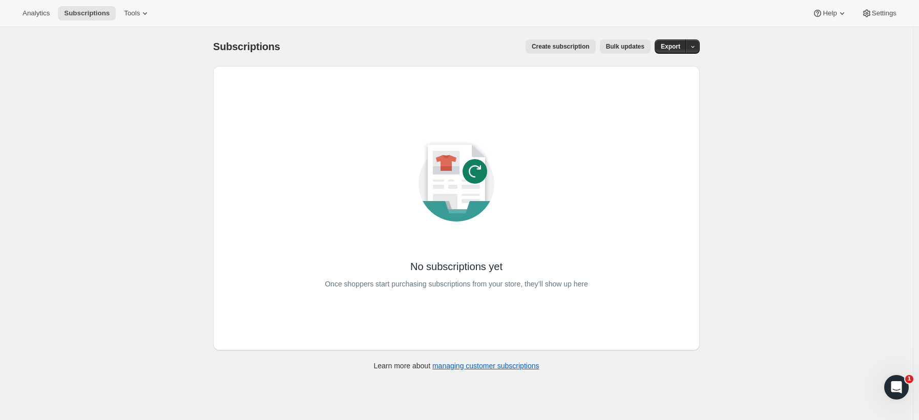
click at [565, 46] on span "Create subscription" at bounding box center [561, 46] width 58 height 8
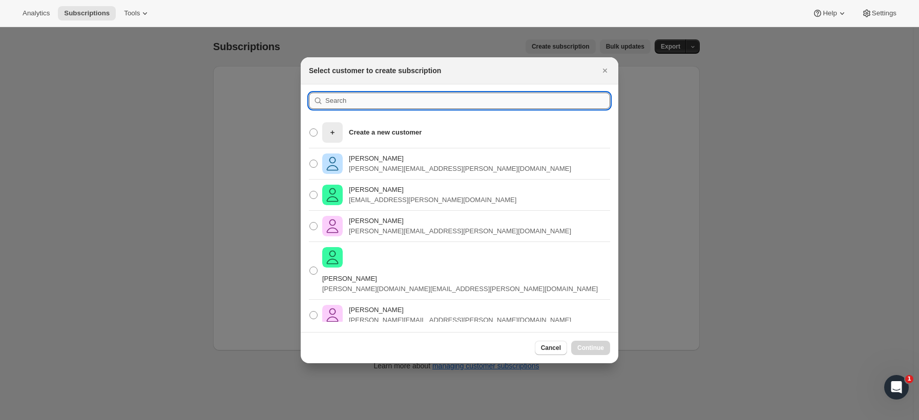
click at [423, 105] on input ":rbj:" at bounding box center [467, 101] width 285 height 16
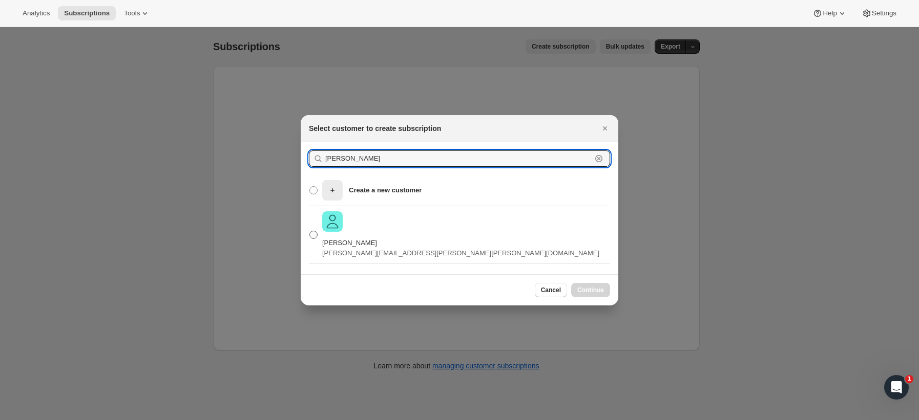
type input "ryan"
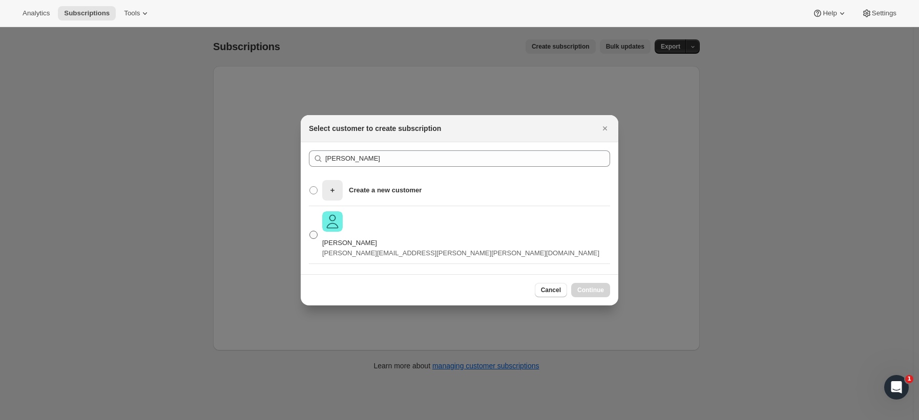
click at [420, 238] on p "Ryan Reynolds" at bounding box center [460, 243] width 277 height 10
click at [310, 231] on input "Ryan Reynolds Ryan-reynolds+kamran.rahman@shopify.com" at bounding box center [309, 231] width 1 height 1
radio input "true"
click at [581, 283] on button "Continue" at bounding box center [590, 290] width 39 height 14
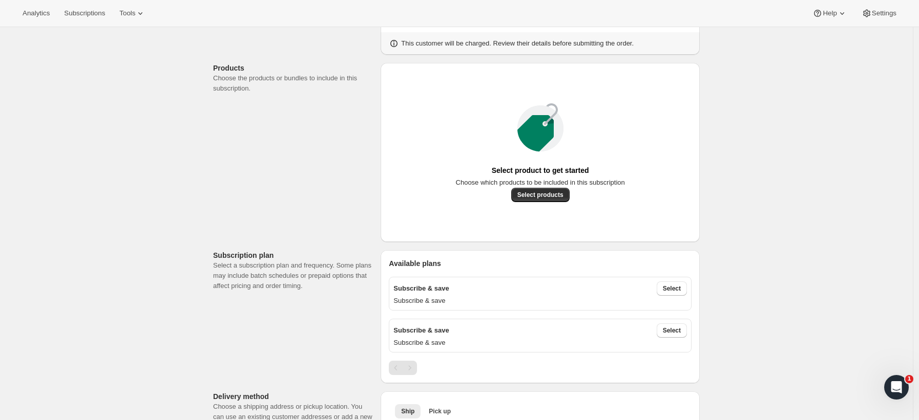
scroll to position [155, 0]
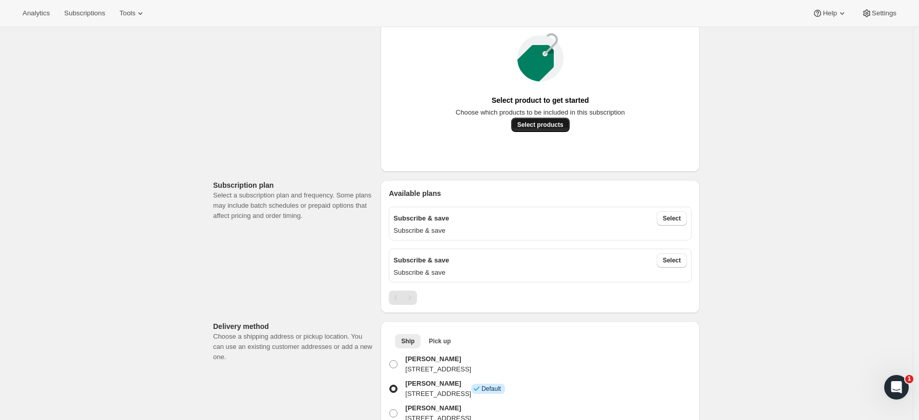
click at [550, 129] on span "Select products" at bounding box center [540, 125] width 46 height 8
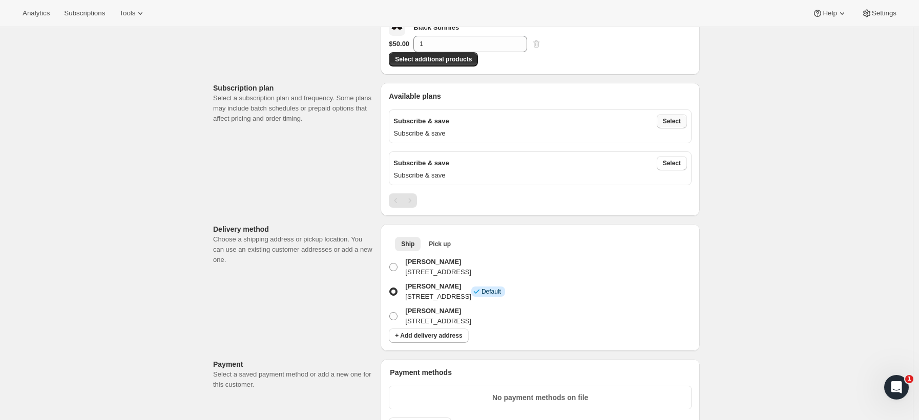
click at [681, 125] on span "Select" at bounding box center [672, 121] width 18 height 8
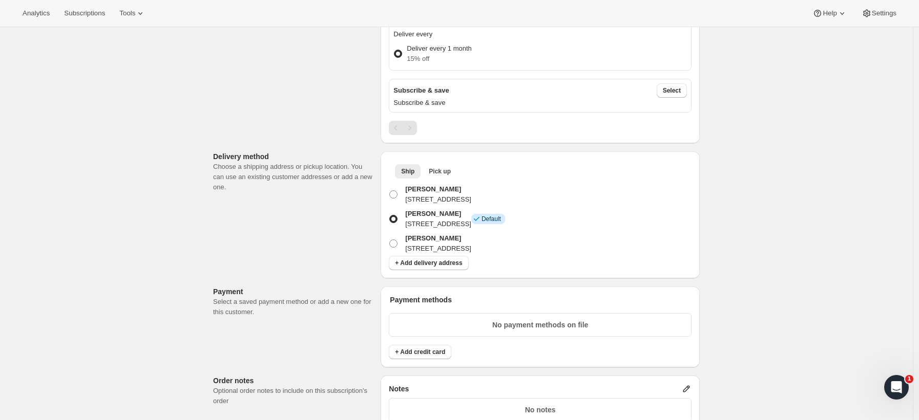
scroll to position [258, 0]
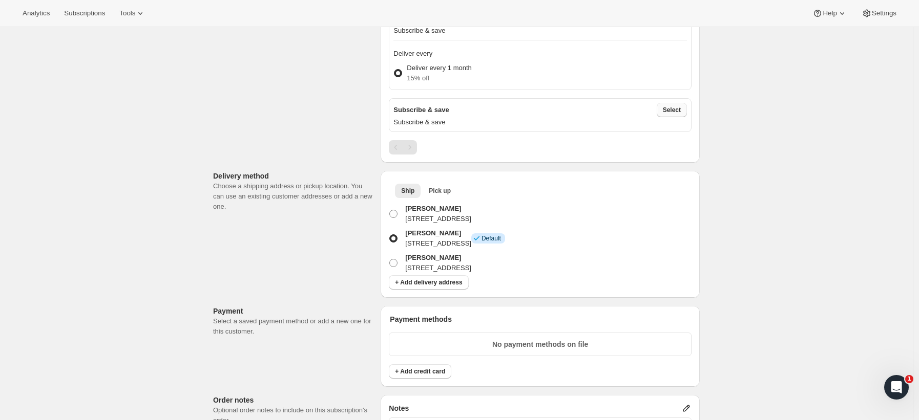
click at [675, 114] on span "Select" at bounding box center [672, 110] width 18 height 8
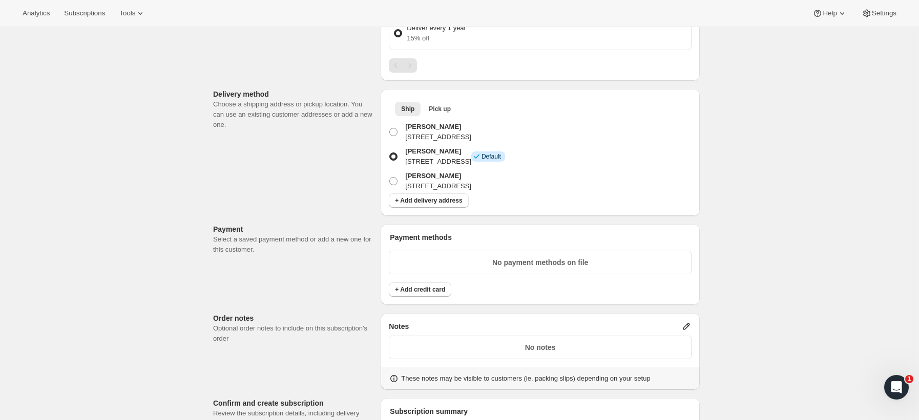
scroll to position [358, 0]
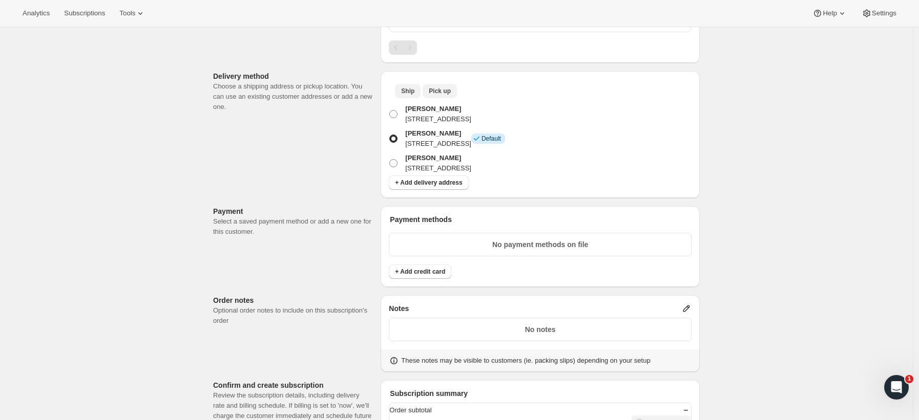
click at [442, 95] on span "Pick up" at bounding box center [440, 91] width 22 height 8
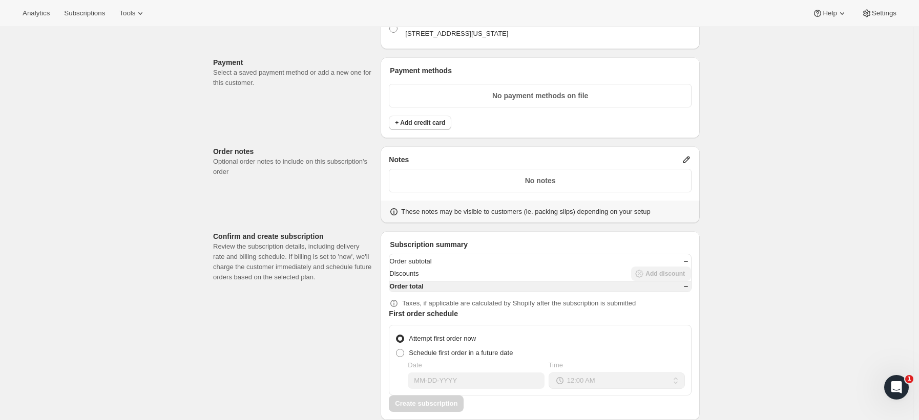
scroll to position [510, 0]
click at [423, 127] on span "+ Add credit card" at bounding box center [420, 123] width 50 height 8
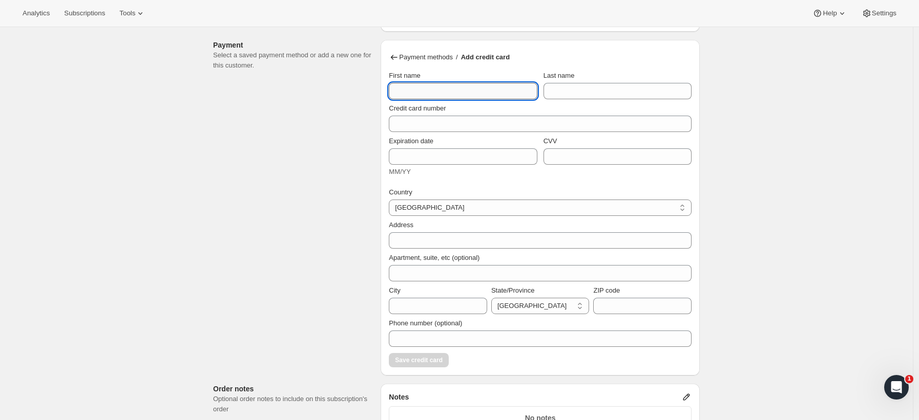
click at [436, 99] on input "First name" at bounding box center [463, 91] width 148 height 16
type input "R"
type input "Dead"
click at [600, 99] on input "Last name" at bounding box center [617, 91] width 148 height 16
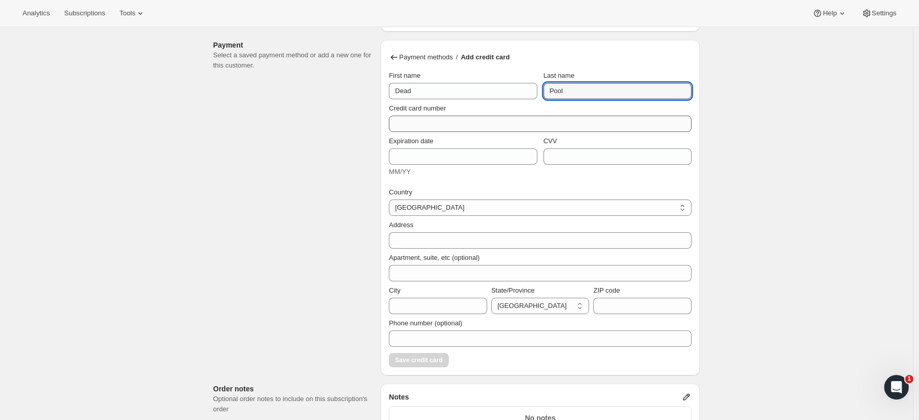
type input "Pool"
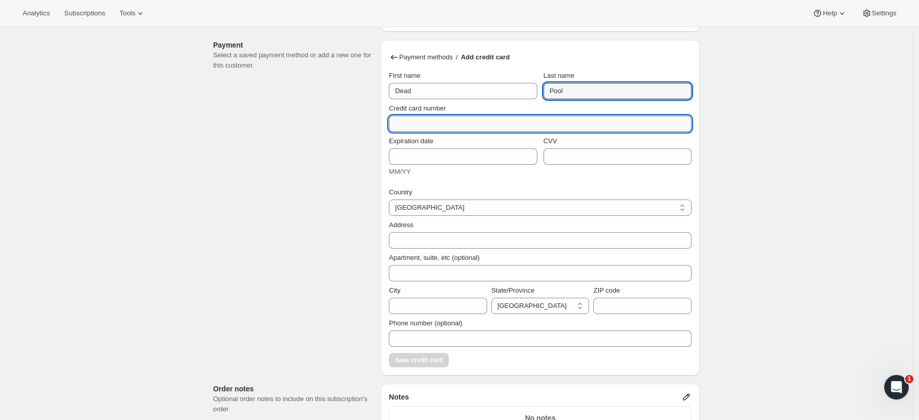
click at [495, 132] on input "Credit card number" at bounding box center [536, 124] width 294 height 16
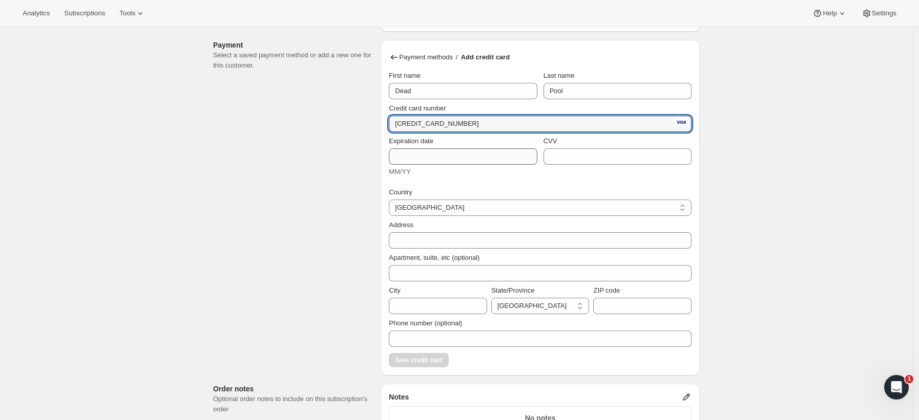
type input "4242 4242 4242 4242"
click at [458, 165] on input "Expiration date" at bounding box center [463, 156] width 148 height 16
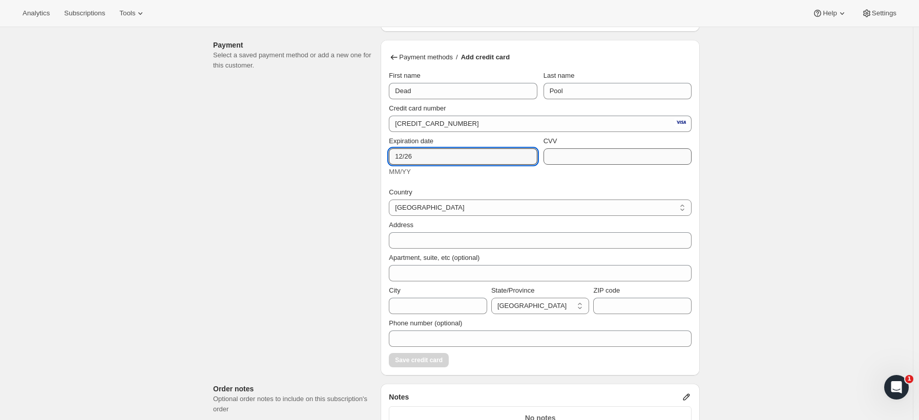
type input "12/26"
click at [585, 165] on input "CVV" at bounding box center [617, 156] width 148 height 16
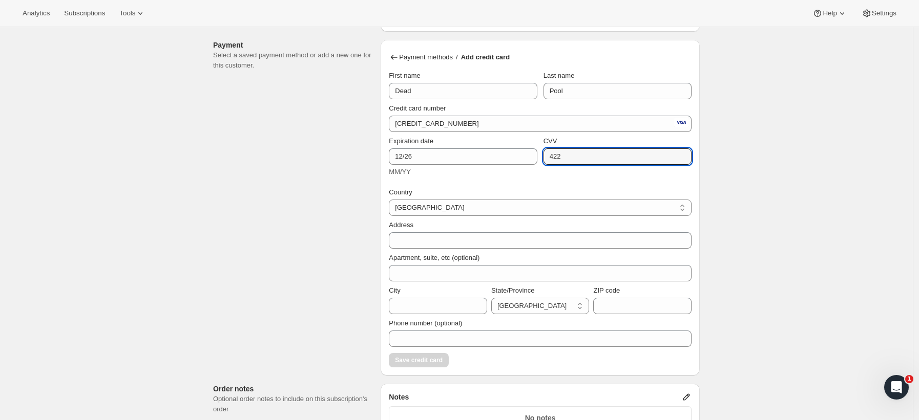
type input "422"
click at [841, 211] on div "Create subscription. This page is ready Create subscription Customer This subsc…" at bounding box center [456, 87] width 912 height 1141
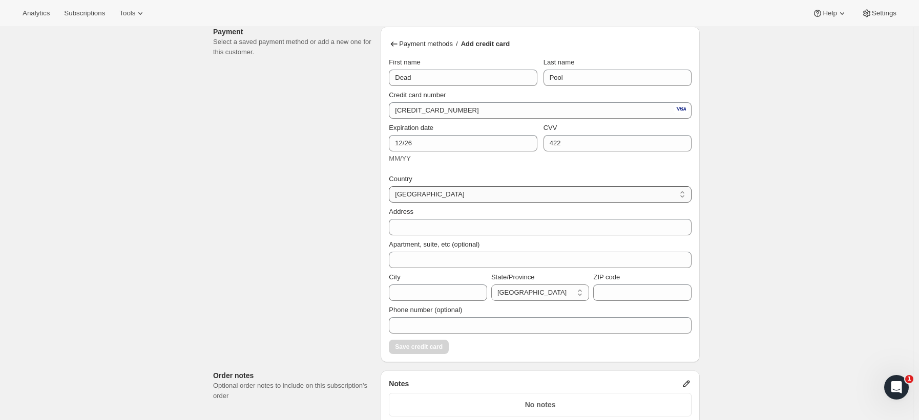
click at [584, 203] on select "Australia Austria Belgium Canada Czech Republic Denmark Finland France Germany …" at bounding box center [540, 194] width 303 height 16
select select "CA"
click at [391, 203] on select "Australia Austria Belgium Canada Czech Republic Denmark Finland France Germany …" at bounding box center [540, 194] width 303 height 16
click at [754, 210] on div "Create subscription. This page is ready Create subscription Customer This subsc…" at bounding box center [456, 74] width 912 height 1141
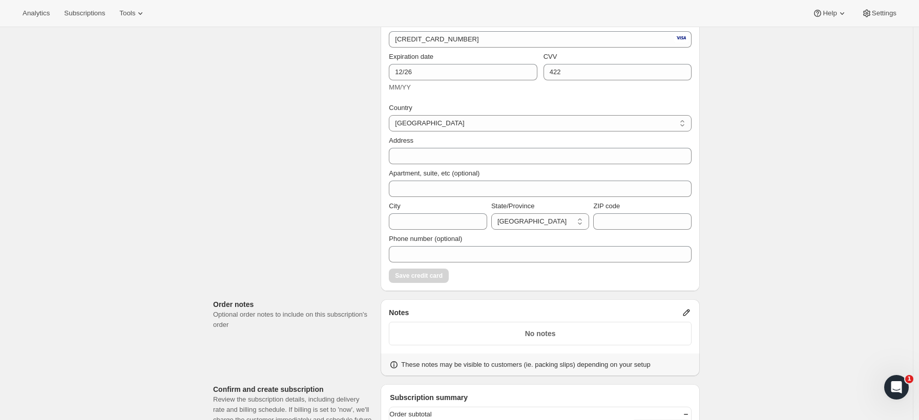
scroll to position [647, 0]
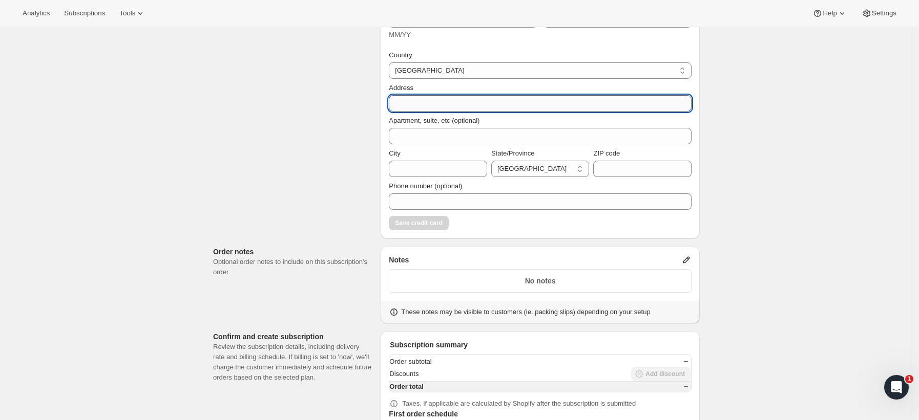
click at [538, 112] on input "Address" at bounding box center [540, 103] width 303 height 16
type input "1 dundas street"
click at [419, 177] on input "City" at bounding box center [438, 169] width 98 height 16
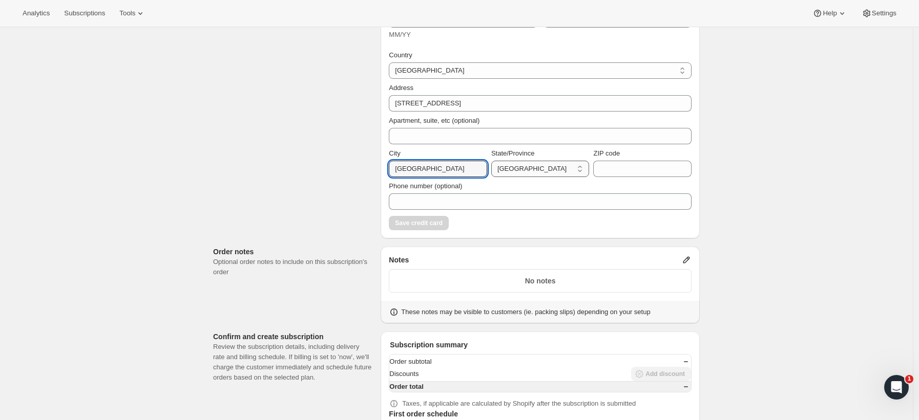
type input "toronto"
click at [522, 177] on select "Alberta British Columbia Manitoba New Brunswick Newfoundland and Labrador North…" at bounding box center [540, 169] width 98 height 16
select select "ON"
click at [494, 177] on select "Alberta British Columbia Manitoba New Brunswick Newfoundland and Labrador North…" at bounding box center [540, 169] width 98 height 16
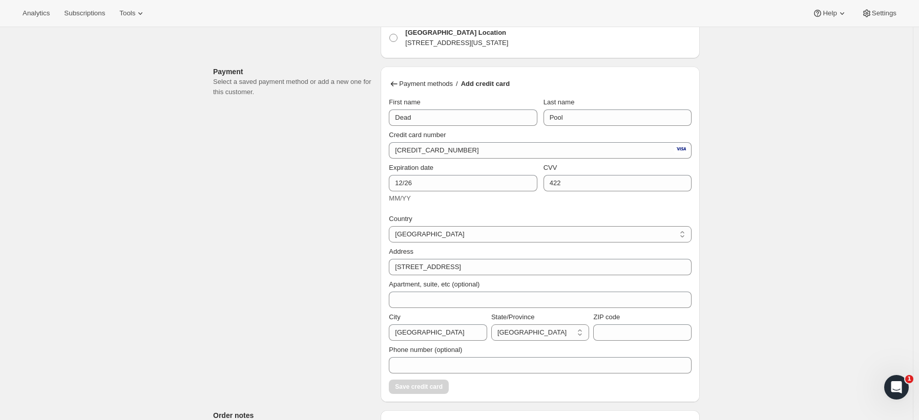
scroll to position [318, 0]
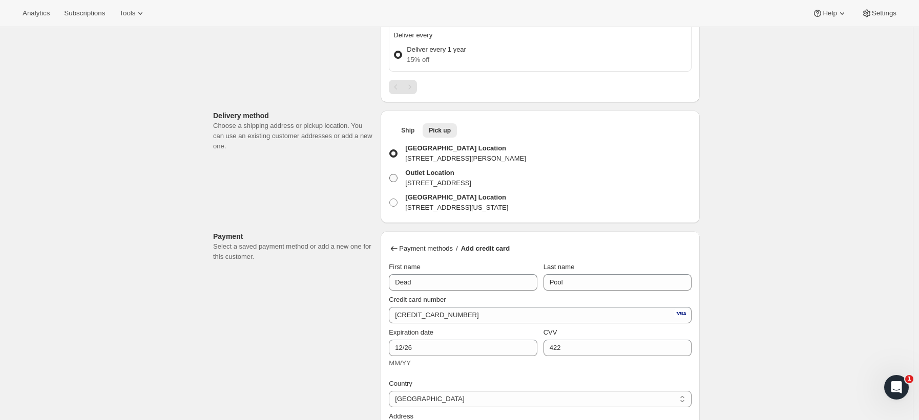
drag, startPoint x: 414, startPoint y: 207, endPoint x: 571, endPoint y: 214, distance: 157.3
click at [471, 190] on label "Outlet Location 220 Yonge Street, Toronto, Ontario, M5B 2H1, Canada" at bounding box center [430, 178] width 82 height 25
copy p "220 Yonge Street, Toronto, Ontario, M5B 2H1, Canada"
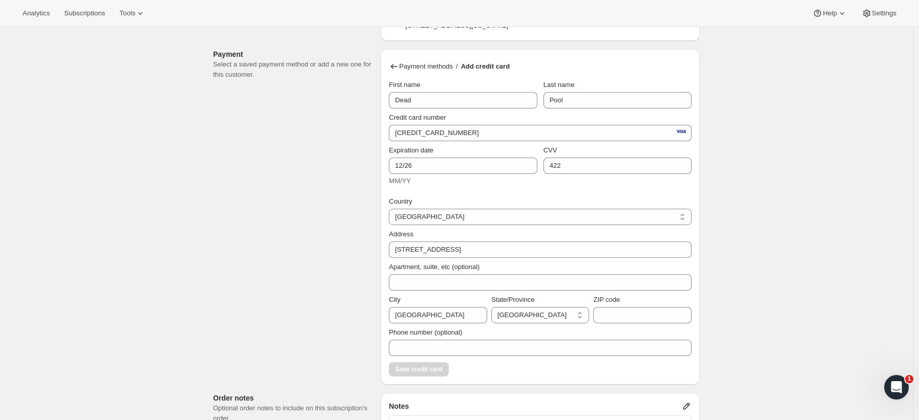
scroll to position [660, 0]
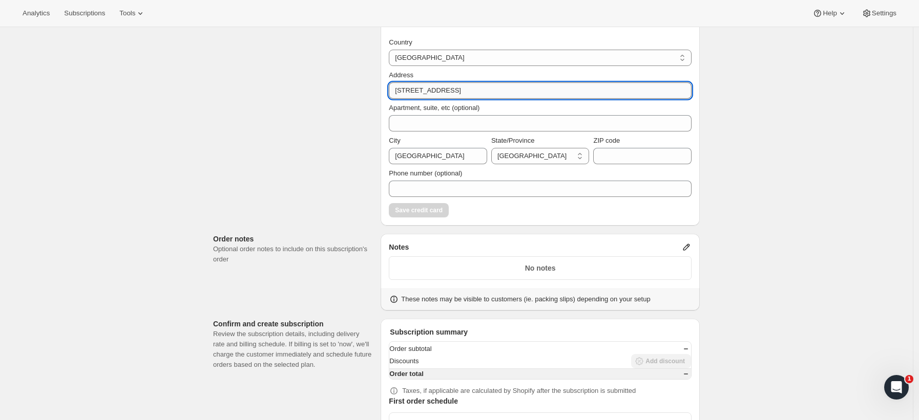
click at [466, 99] on input "1 dundas street" at bounding box center [540, 90] width 303 height 16
paste input "220 Yonge Street, Toronto, Ontario, M5B 2H1, Canada"
drag, startPoint x: 539, startPoint y: 140, endPoint x: 512, endPoint y: 140, distance: 27.7
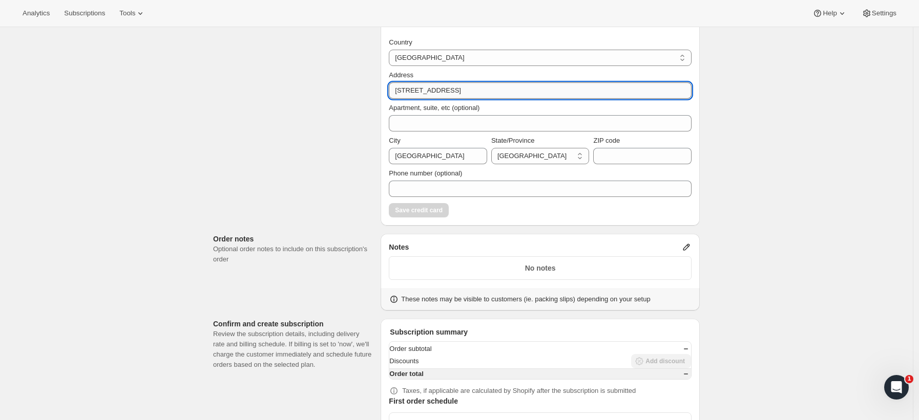
click at [512, 99] on input "220 Yonge Street, Toronto, Ontario, M5B 2H1, Canada" at bounding box center [540, 90] width 303 height 16
type input "220 Yonge Street, Toronto, Ontario, M5B 2H1, Canada"
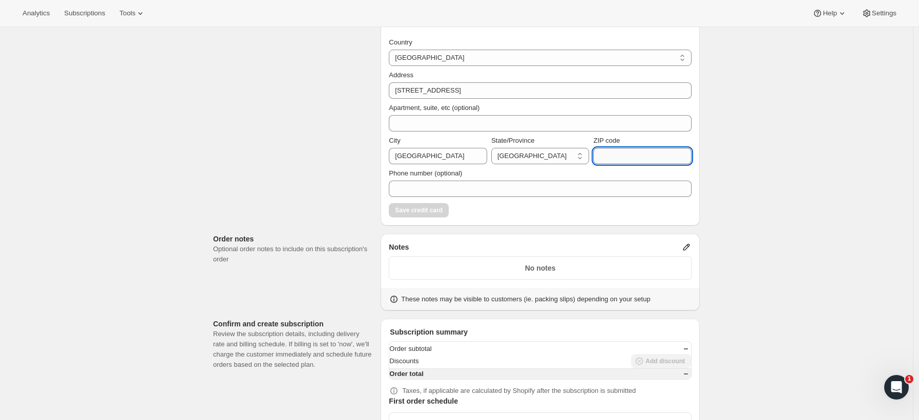
click at [618, 164] on input "ZIP code" at bounding box center [642, 156] width 98 height 16
paste input "M5B 2H1"
type input "M5B 2H1"
click at [442, 215] on span "Save credit card" at bounding box center [419, 210] width 48 height 8
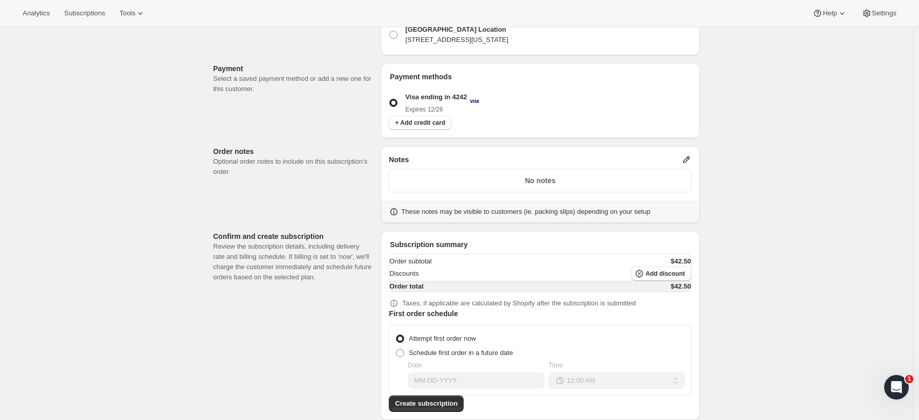
scroll to position [636, 0]
click at [438, 399] on span "Create subscription" at bounding box center [426, 404] width 62 height 10
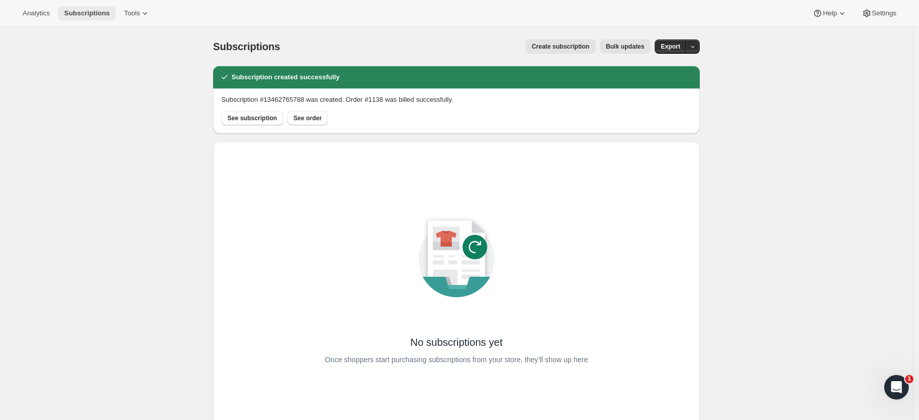
click at [80, 15] on span "Subscriptions" at bounding box center [87, 13] width 46 height 8
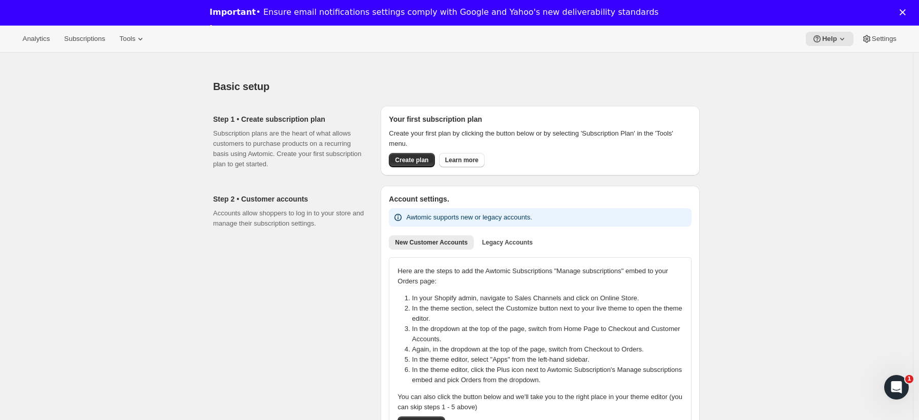
click at [905, 12] on icon "Close" at bounding box center [902, 12] width 6 height 6
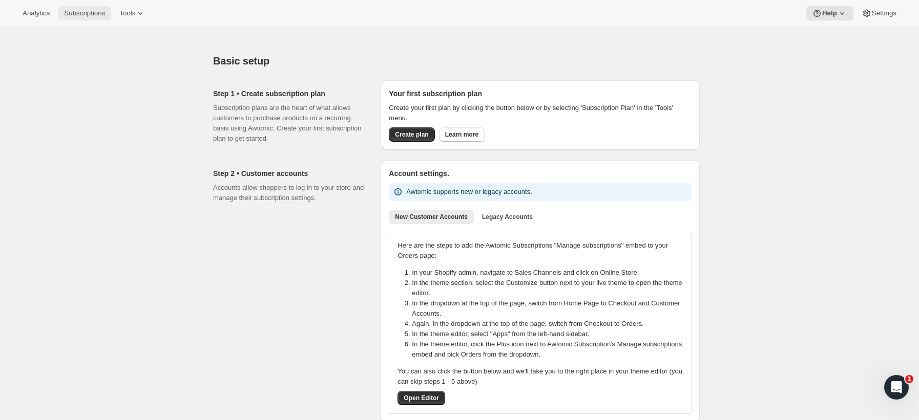
click at [89, 15] on span "Subscriptions" at bounding box center [84, 13] width 41 height 8
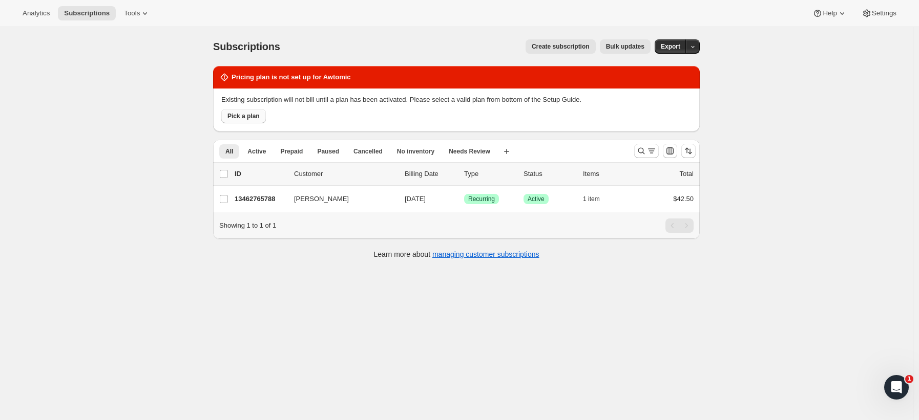
click at [248, 119] on span "Pick a plan" at bounding box center [243, 116] width 32 height 8
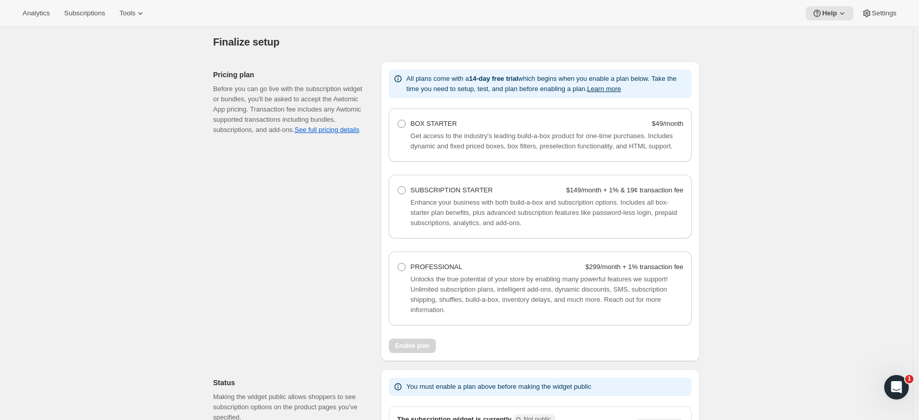
scroll to position [636, 0]
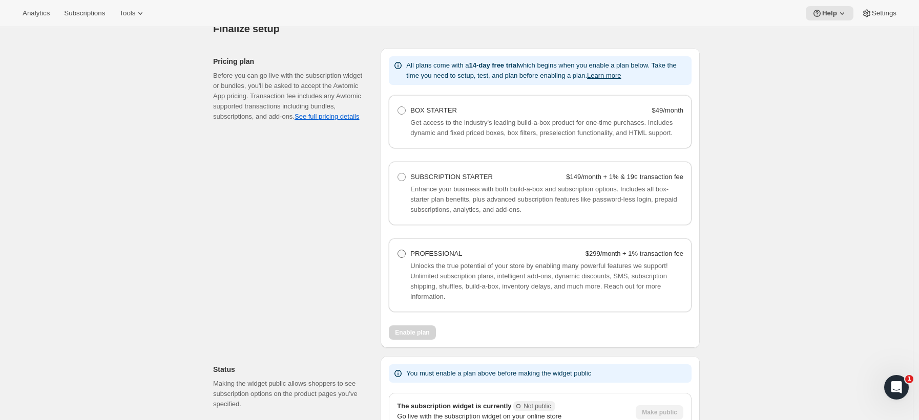
click at [406, 258] on span at bounding box center [401, 254] width 8 height 8
click at [398, 250] on Professional "PROFESSIONAL $299/month + 1% transaction fee" at bounding box center [397, 250] width 1 height 1
radio Professional "true"
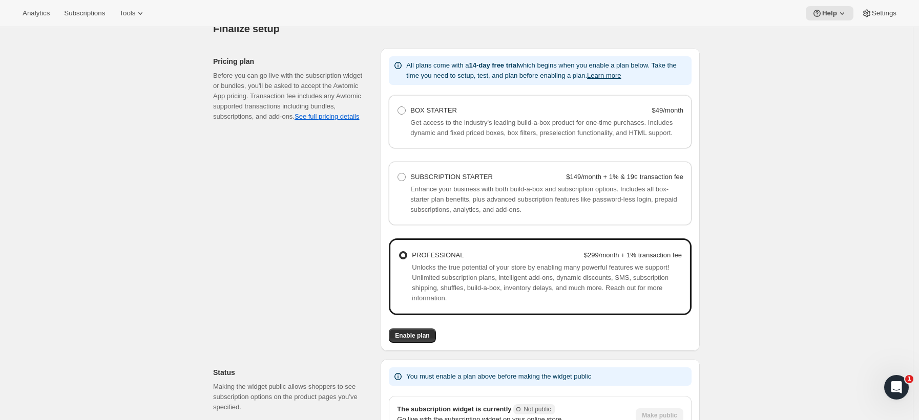
scroll to position [732, 0]
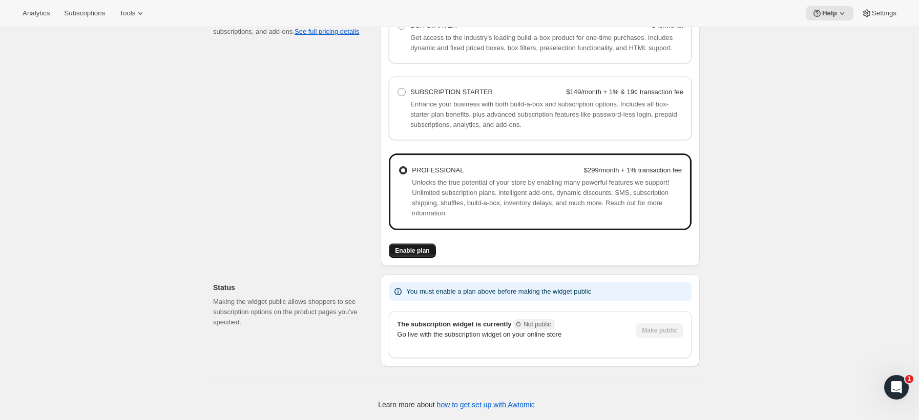
click at [429, 249] on span "Enable plan" at bounding box center [412, 251] width 34 height 8
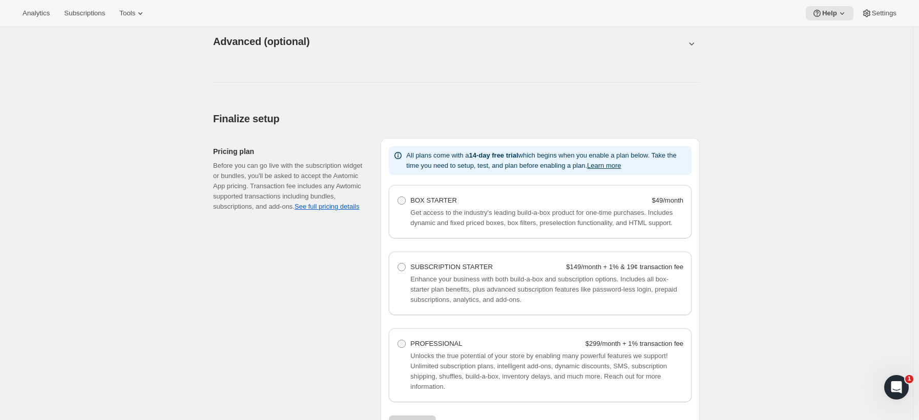
scroll to position [653, 0]
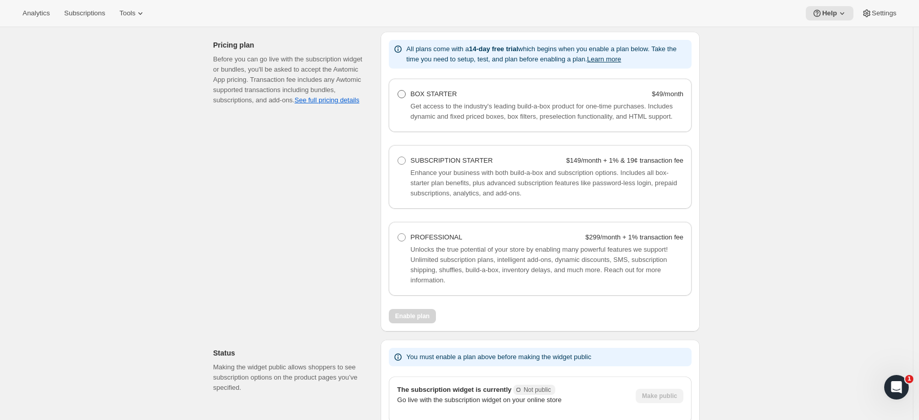
click at [405, 94] on span at bounding box center [401, 94] width 8 height 8
click at [398, 91] on Starter "BOX STARTER $49/month" at bounding box center [397, 90] width 1 height 1
radio Starter "true"
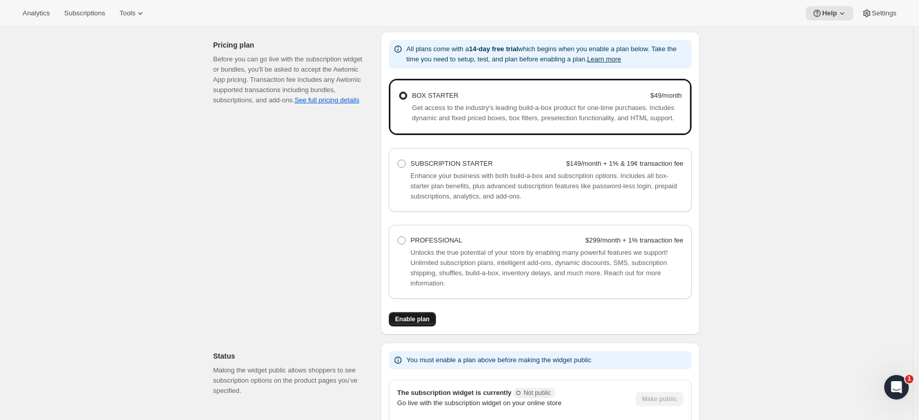
click at [430, 324] on button "Enable plan" at bounding box center [412, 319] width 47 height 14
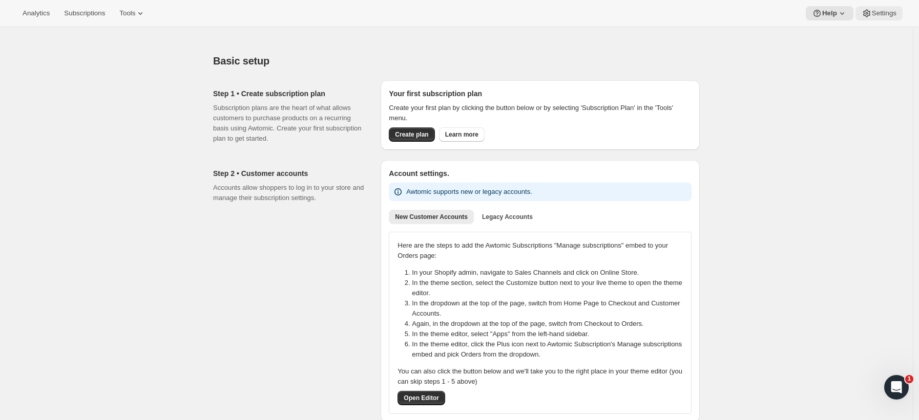
click at [886, 13] on span "Settings" at bounding box center [884, 13] width 25 height 8
